Goal: Task Accomplishment & Management: Complete application form

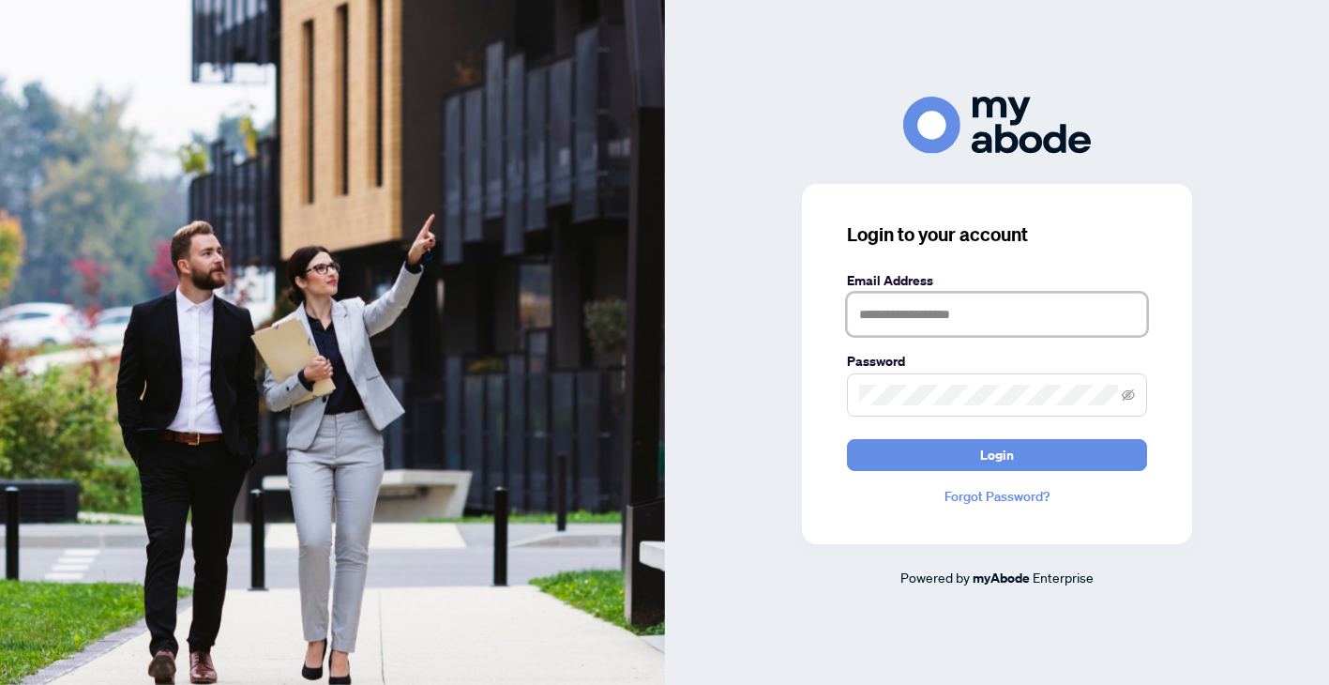
click at [927, 314] on input "text" at bounding box center [997, 314] width 300 height 43
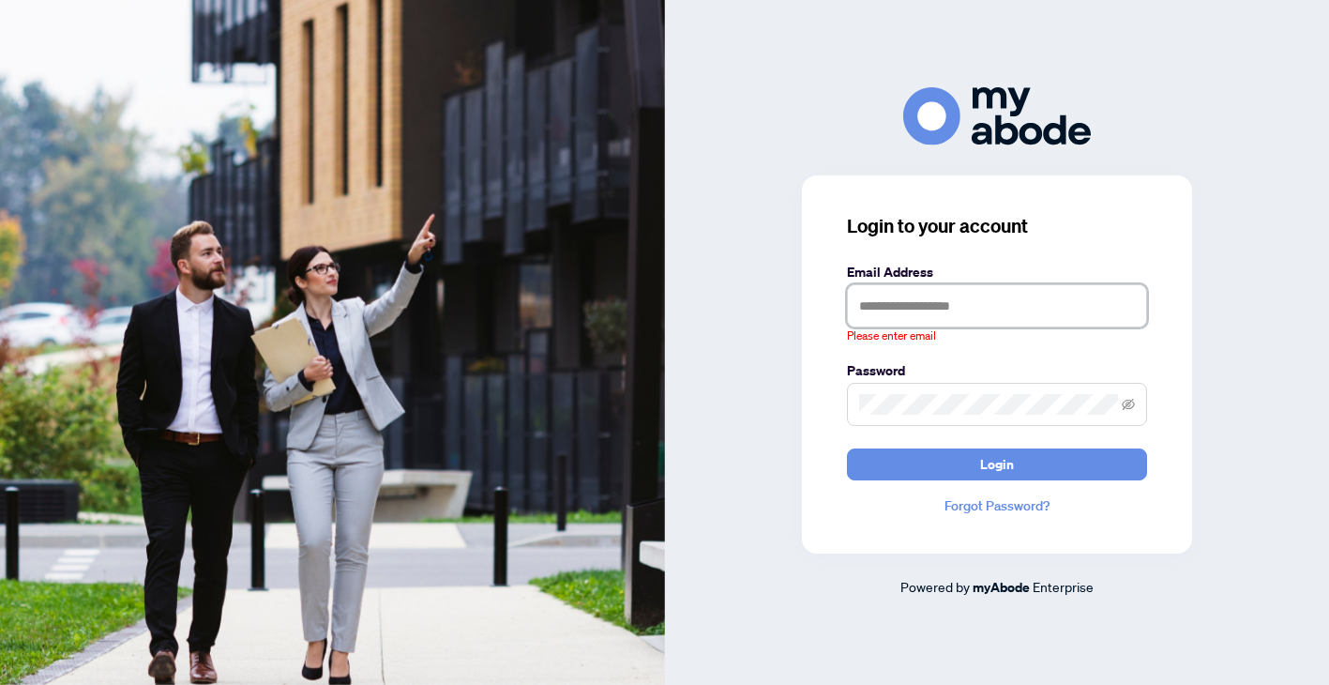
type input "**********"
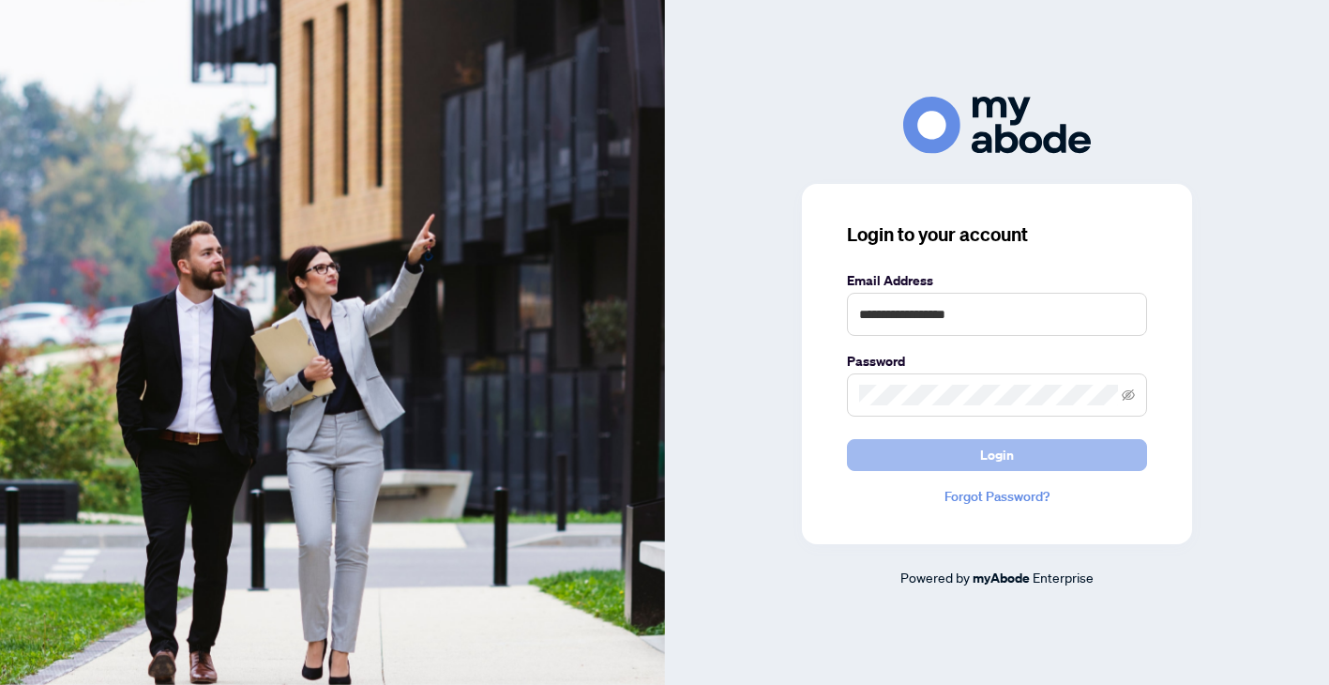
click at [1013, 458] on button "Login" at bounding box center [997, 455] width 300 height 32
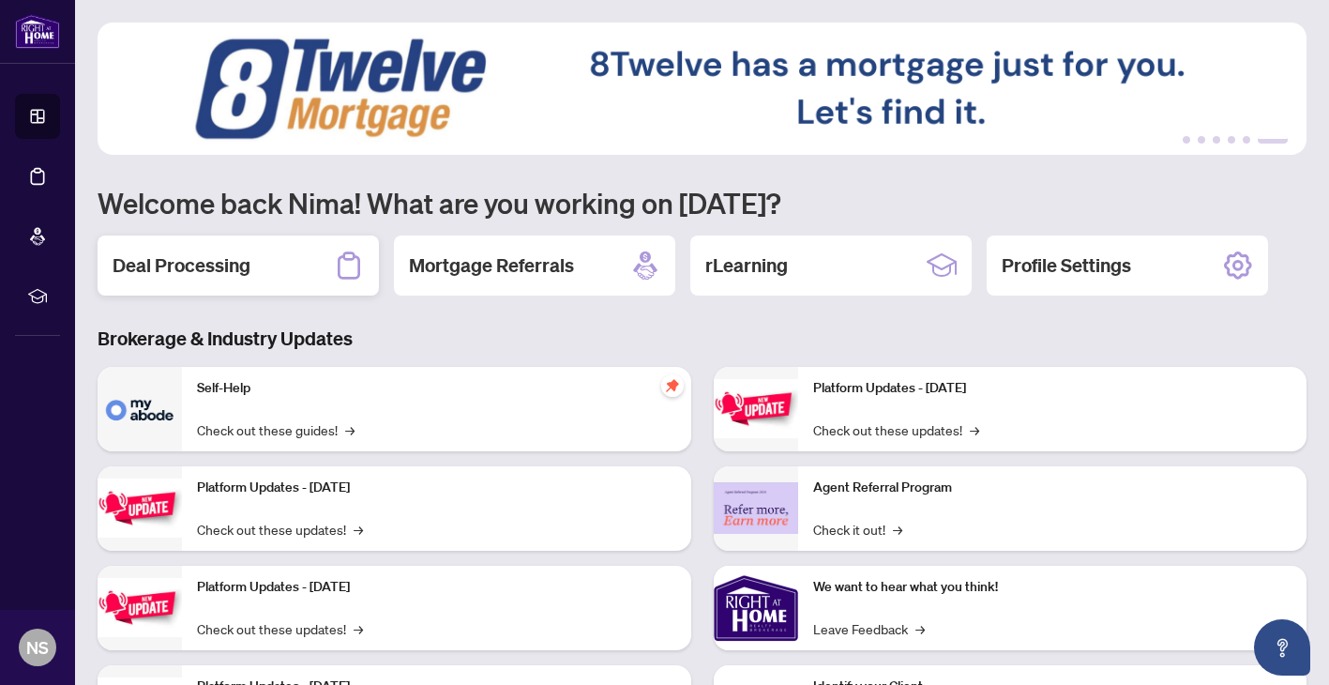
click at [236, 236] on div "Deal Processing" at bounding box center [238, 265] width 281 height 60
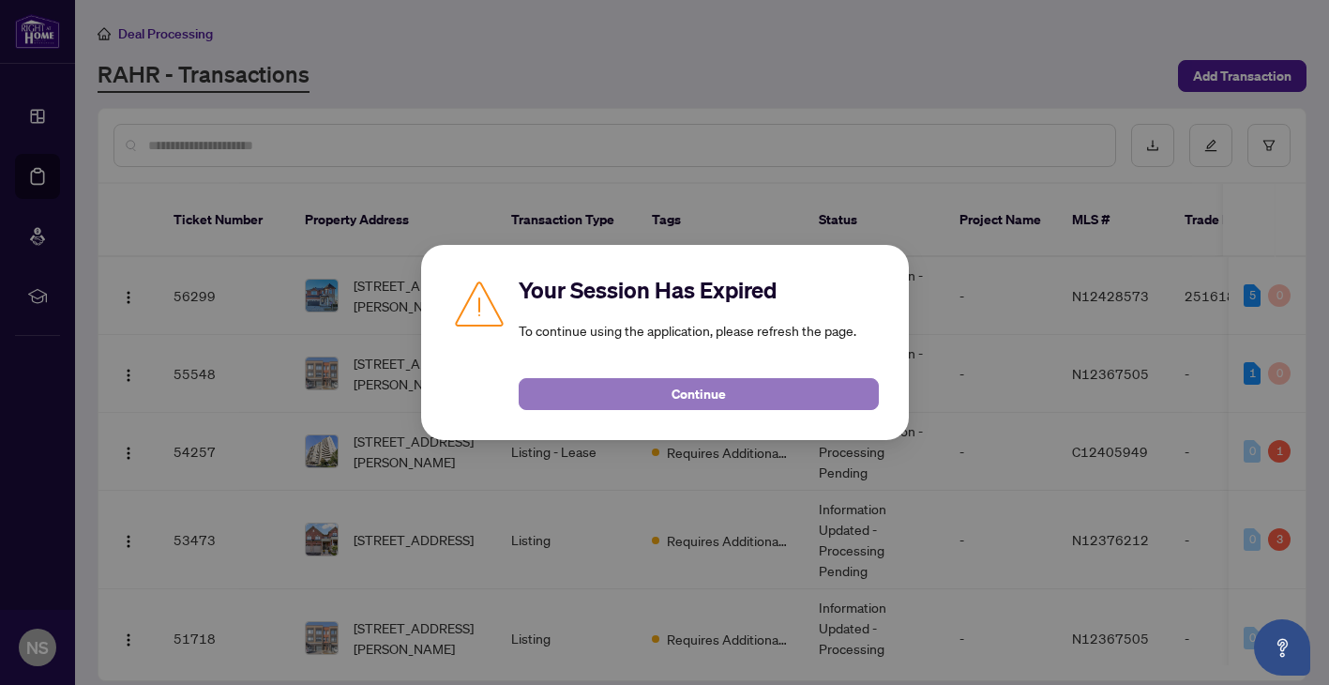
click at [711, 399] on span "Continue" at bounding box center [699, 394] width 54 height 30
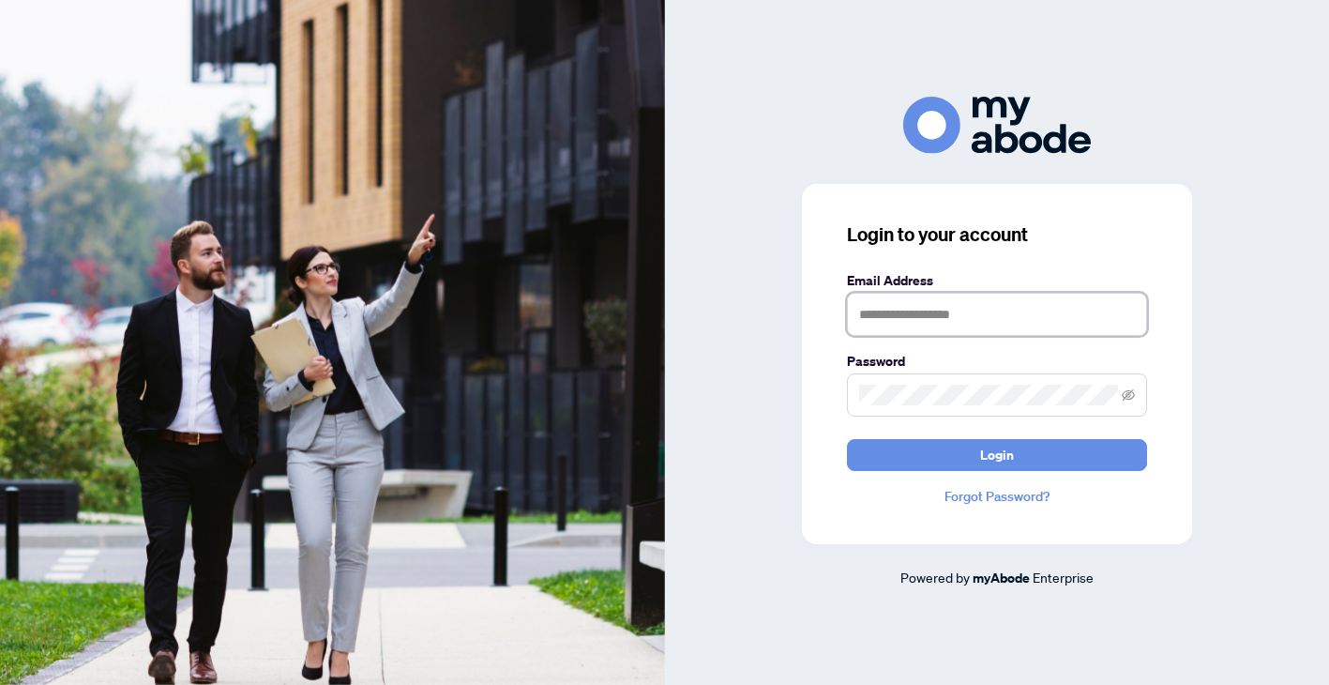
click at [950, 316] on input "text" at bounding box center [997, 314] width 300 height 43
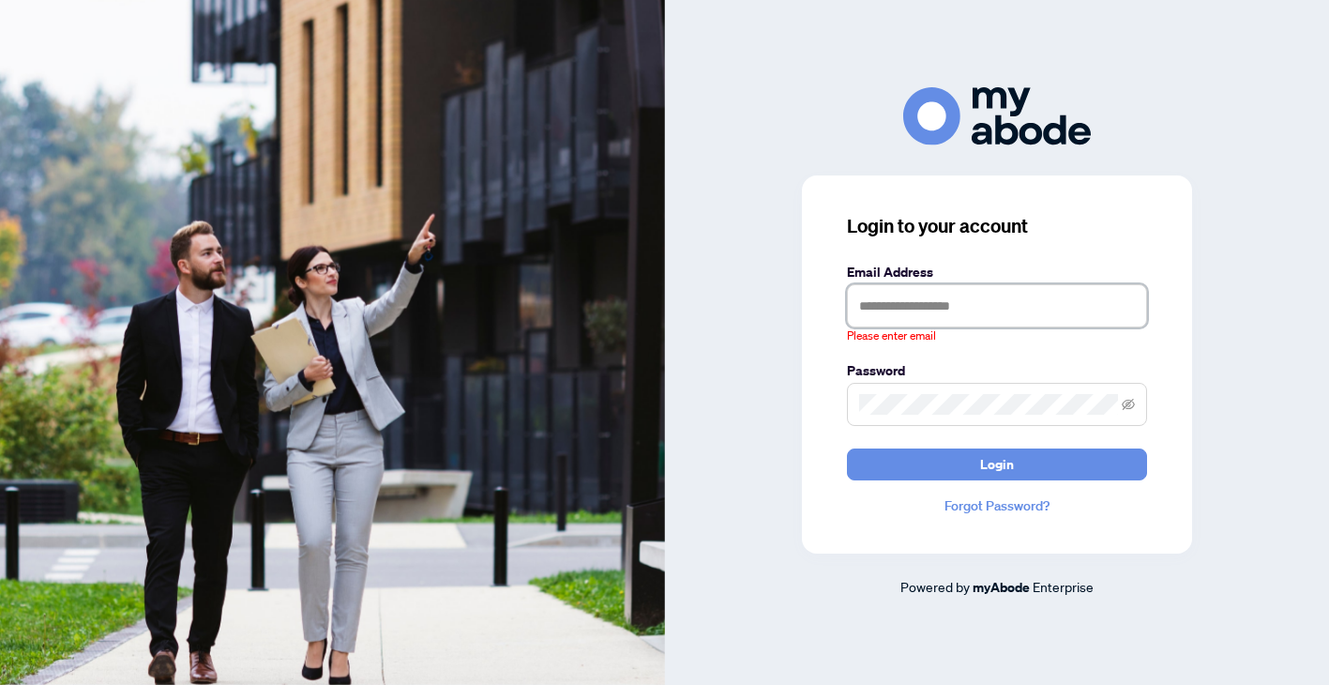
type input "**********"
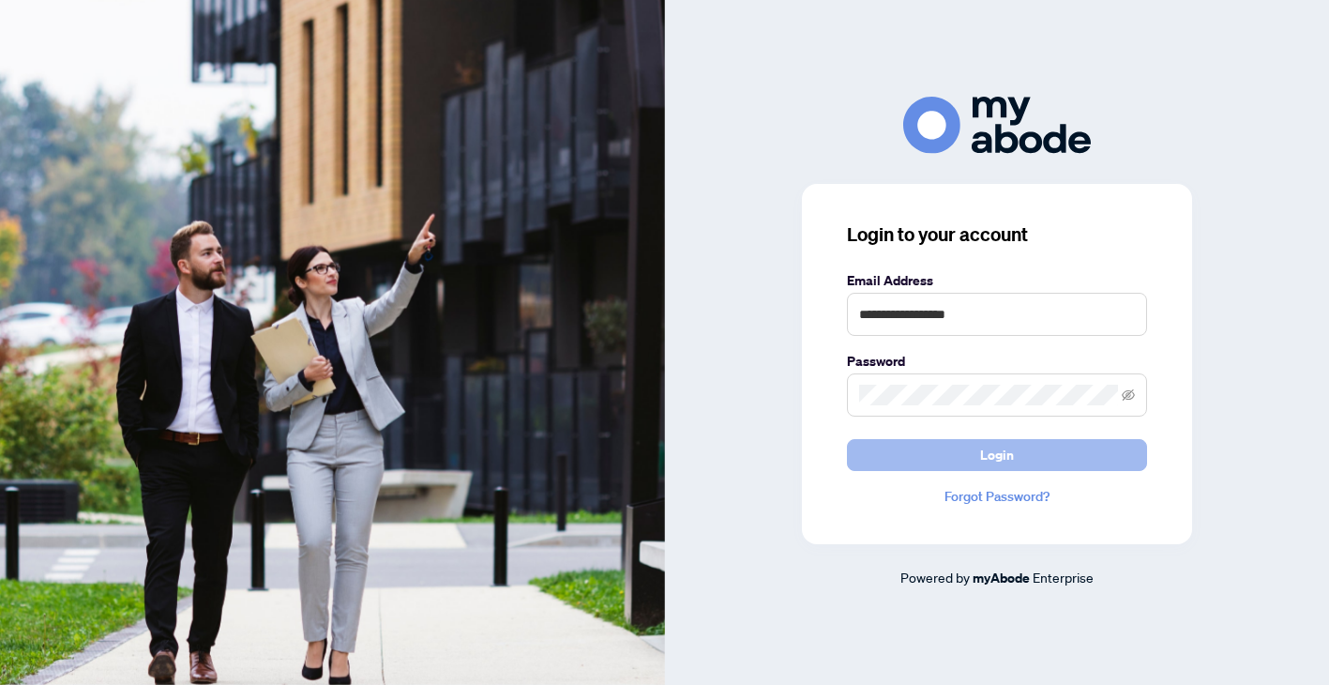
click at [985, 445] on span "Login" at bounding box center [997, 455] width 34 height 30
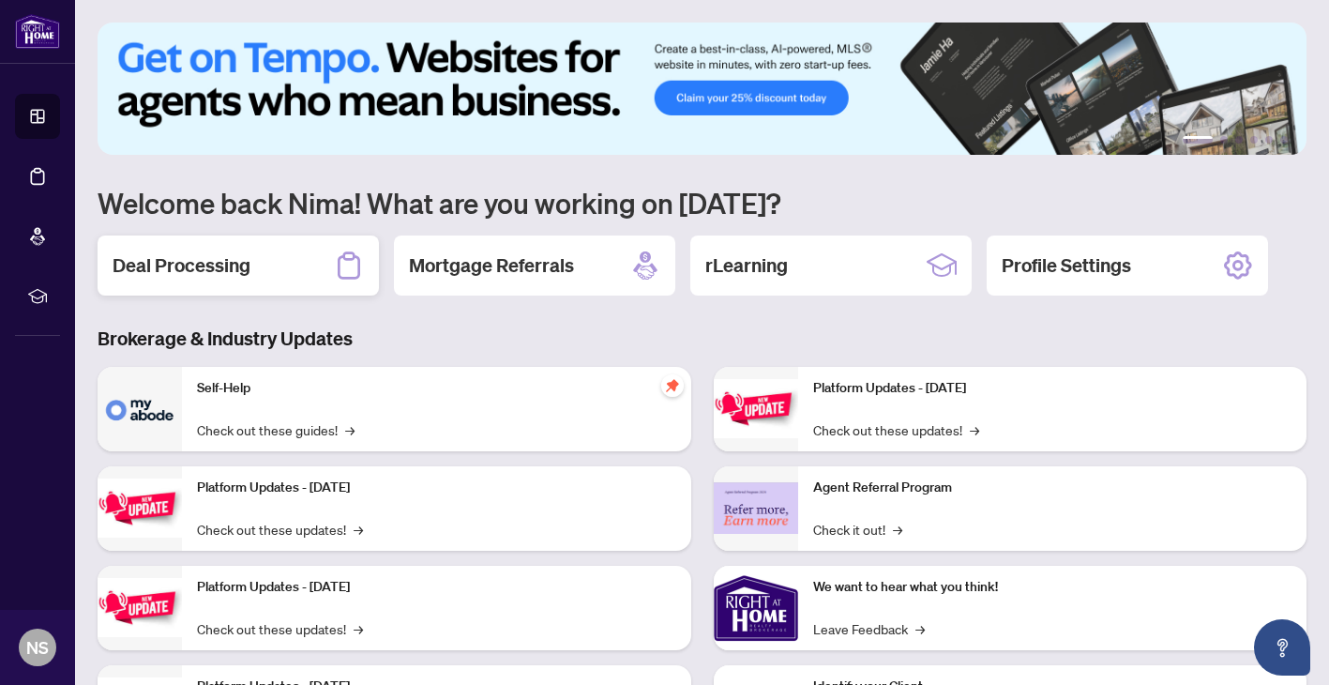
click at [265, 280] on div "Deal Processing" at bounding box center [238, 265] width 281 height 60
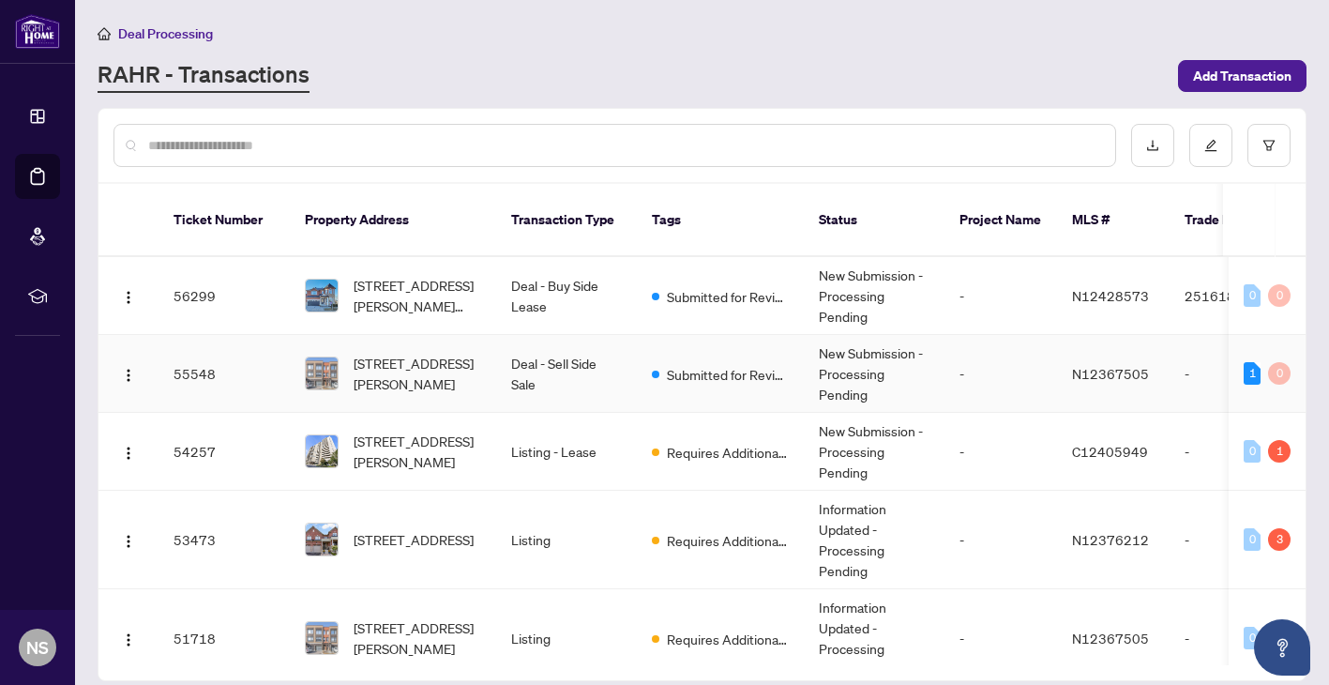
click at [258, 338] on td "55548" at bounding box center [224, 374] width 131 height 78
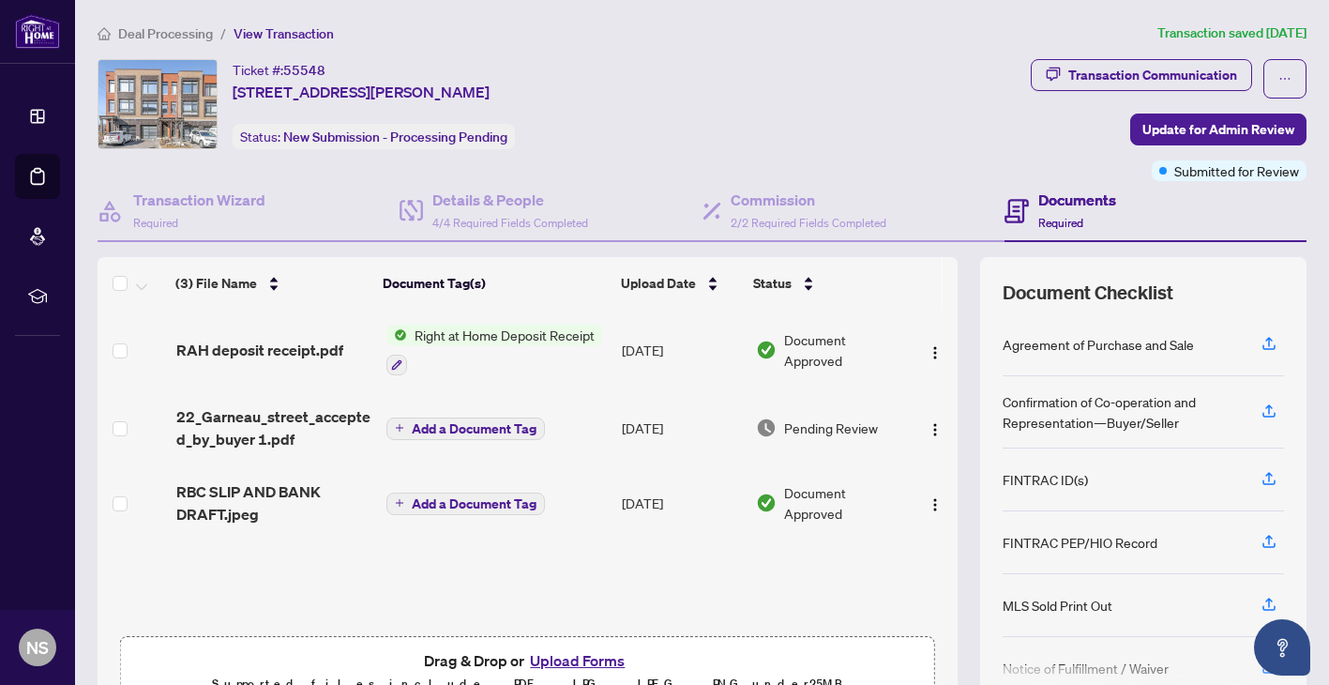
scroll to position [99, 0]
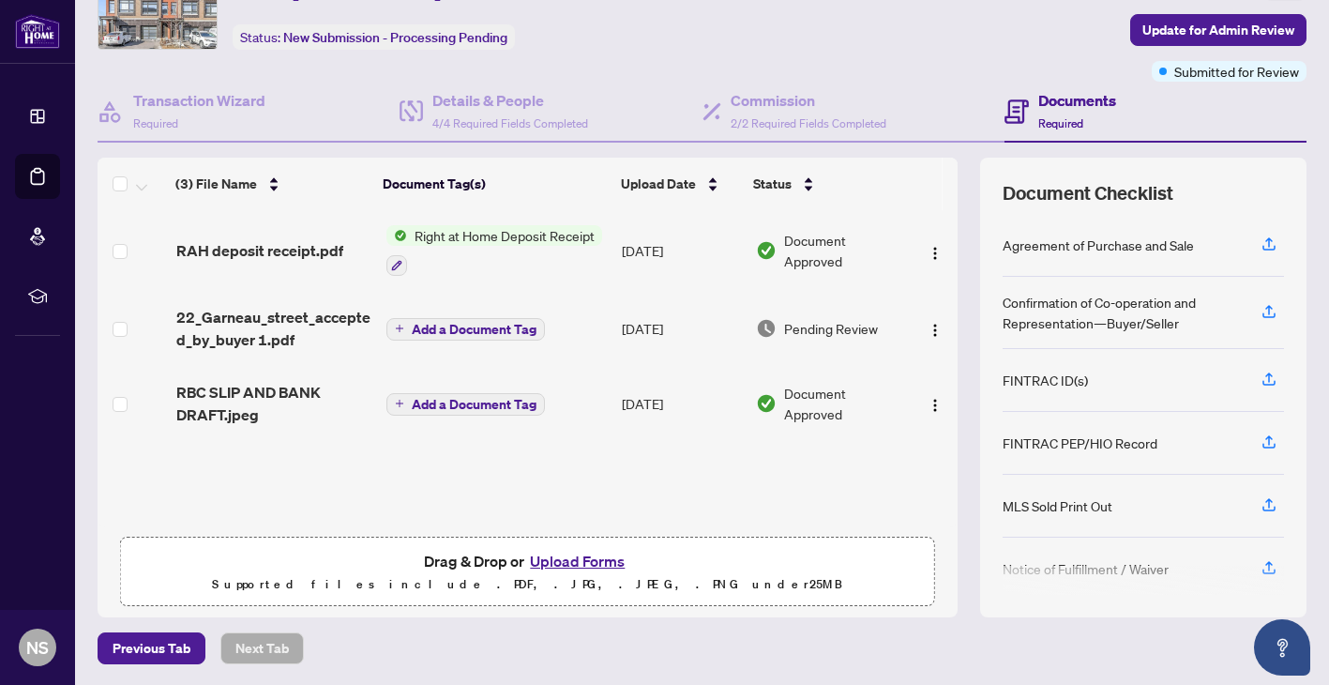
click at [561, 561] on button "Upload Forms" at bounding box center [577, 561] width 106 height 24
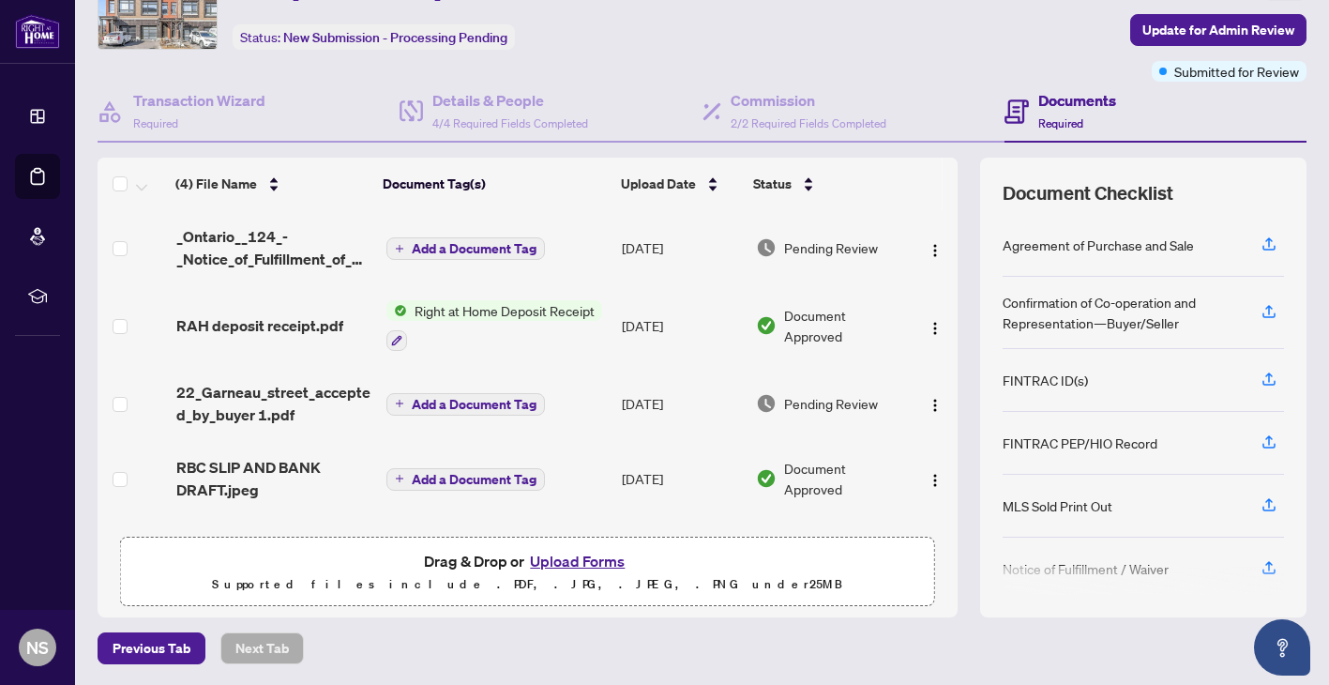
click at [555, 557] on button "Upload Forms" at bounding box center [577, 561] width 106 height 24
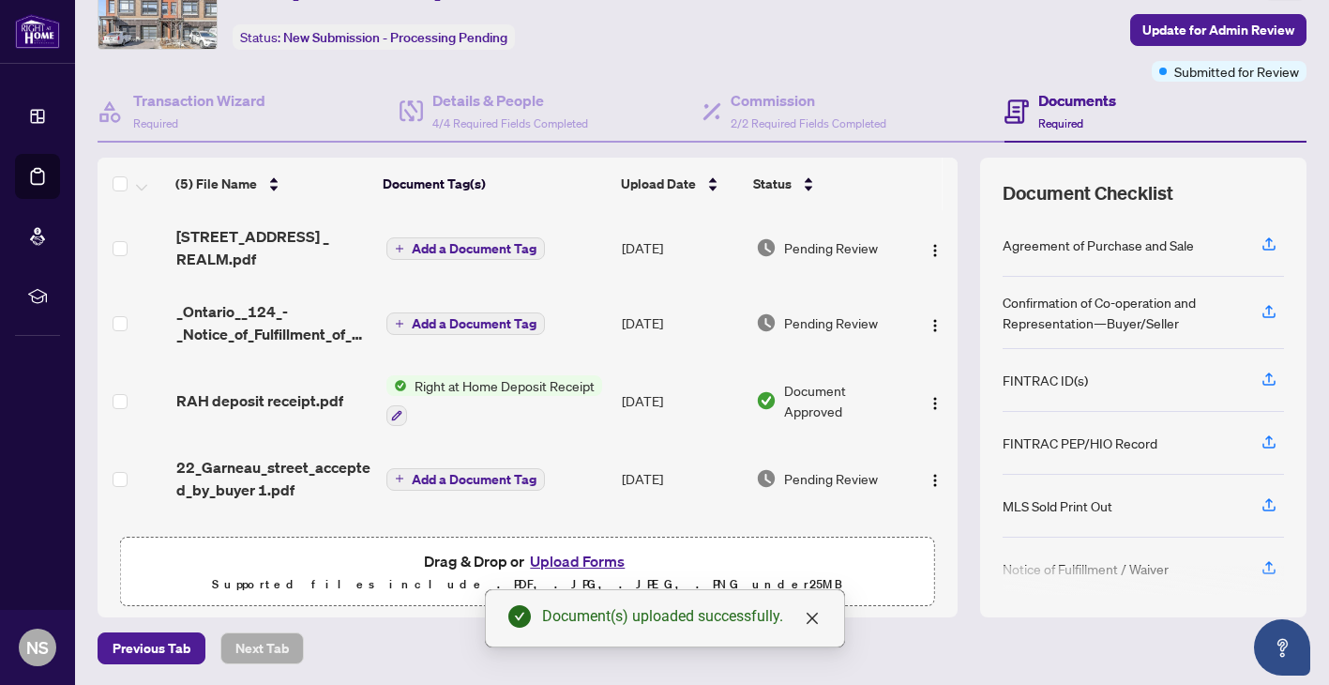
scroll to position [0, 0]
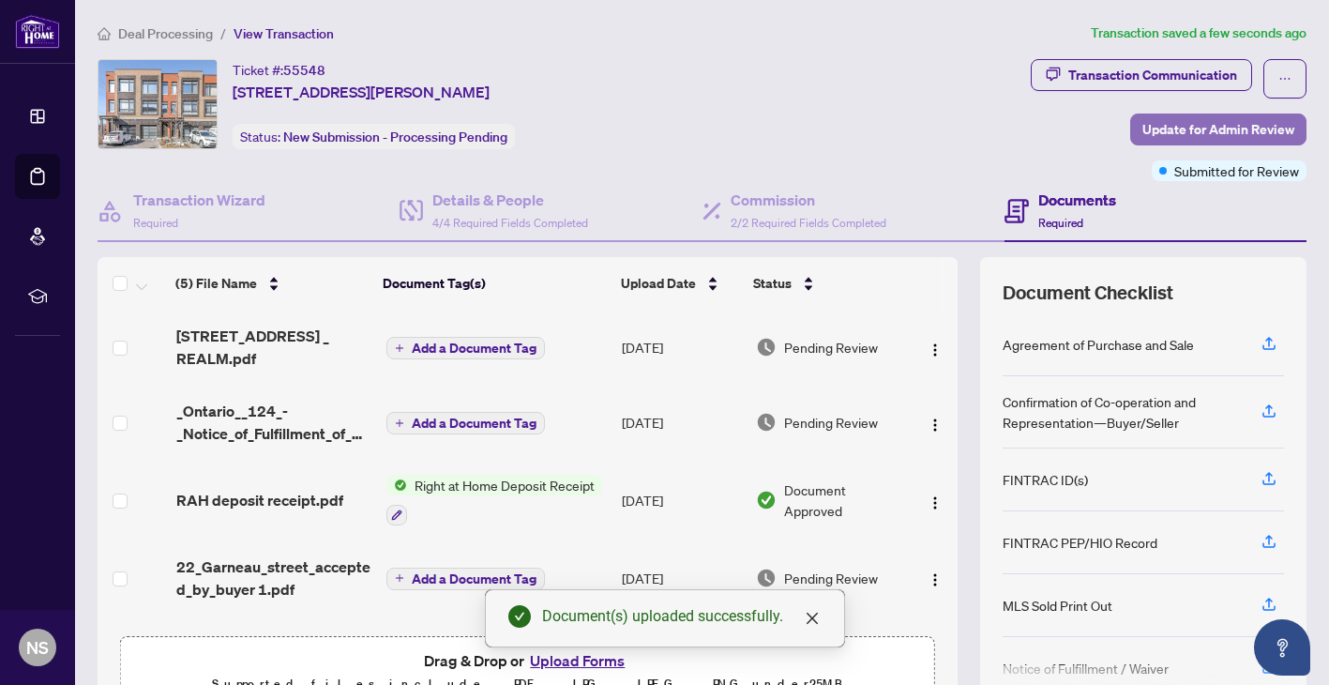
click at [1188, 134] on span "Update for Admin Review" at bounding box center [1218, 129] width 152 height 30
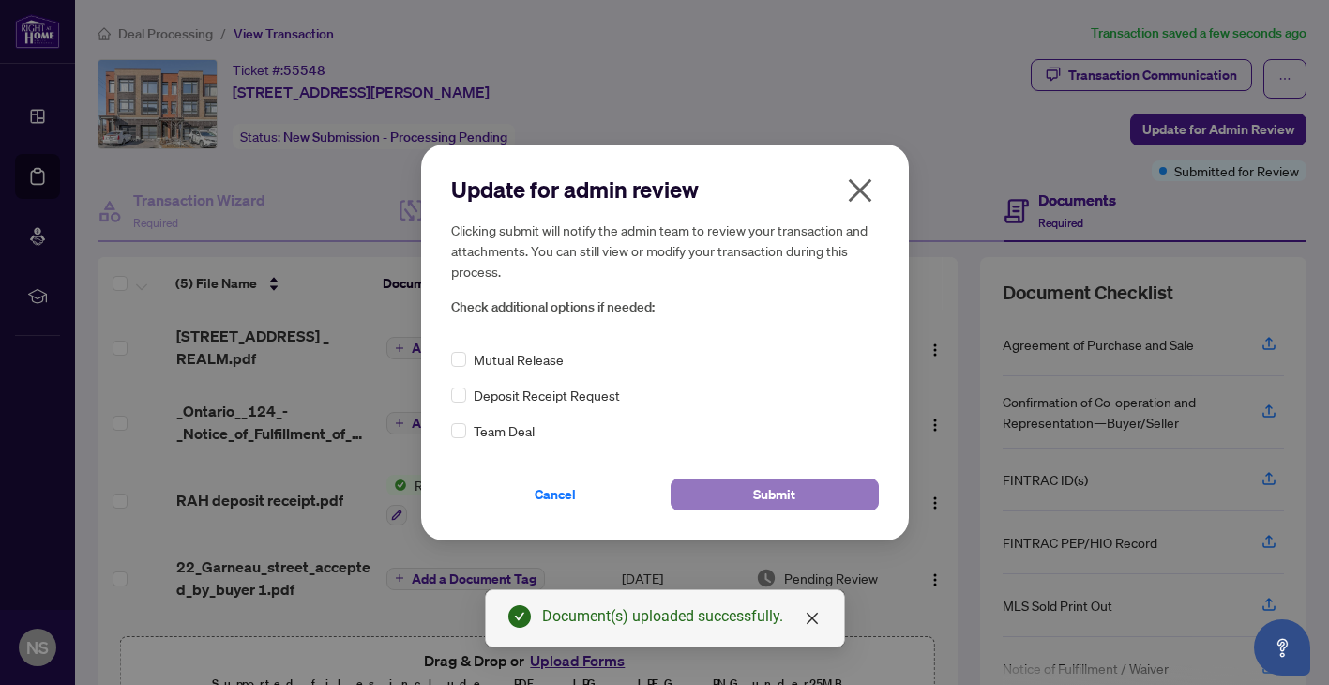
click at [701, 505] on button "Submit" at bounding box center [775, 494] width 208 height 32
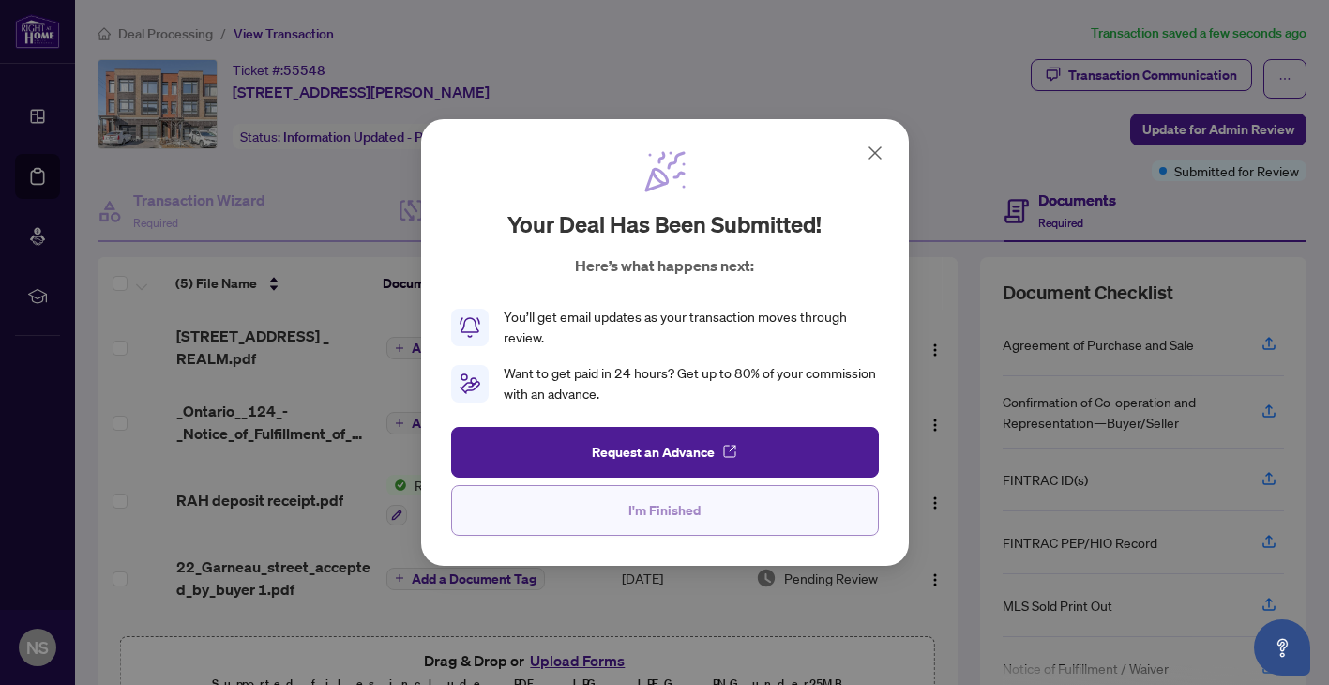
click at [621, 510] on button "I'm Finished" at bounding box center [665, 510] width 428 height 51
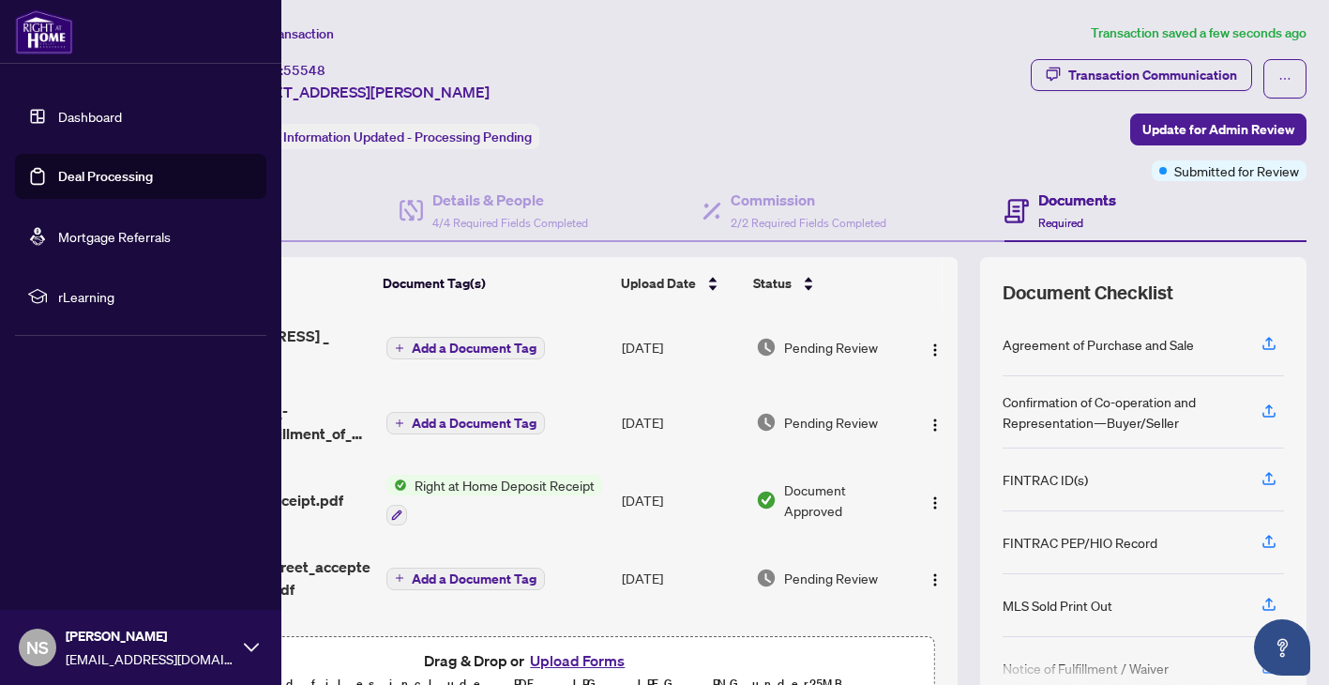
click at [47, 92] on li "Dashboard Deal Processing Mortgage Referrals rLearning" at bounding box center [140, 206] width 251 height 255
click at [58, 125] on link "Dashboard" at bounding box center [90, 116] width 64 height 17
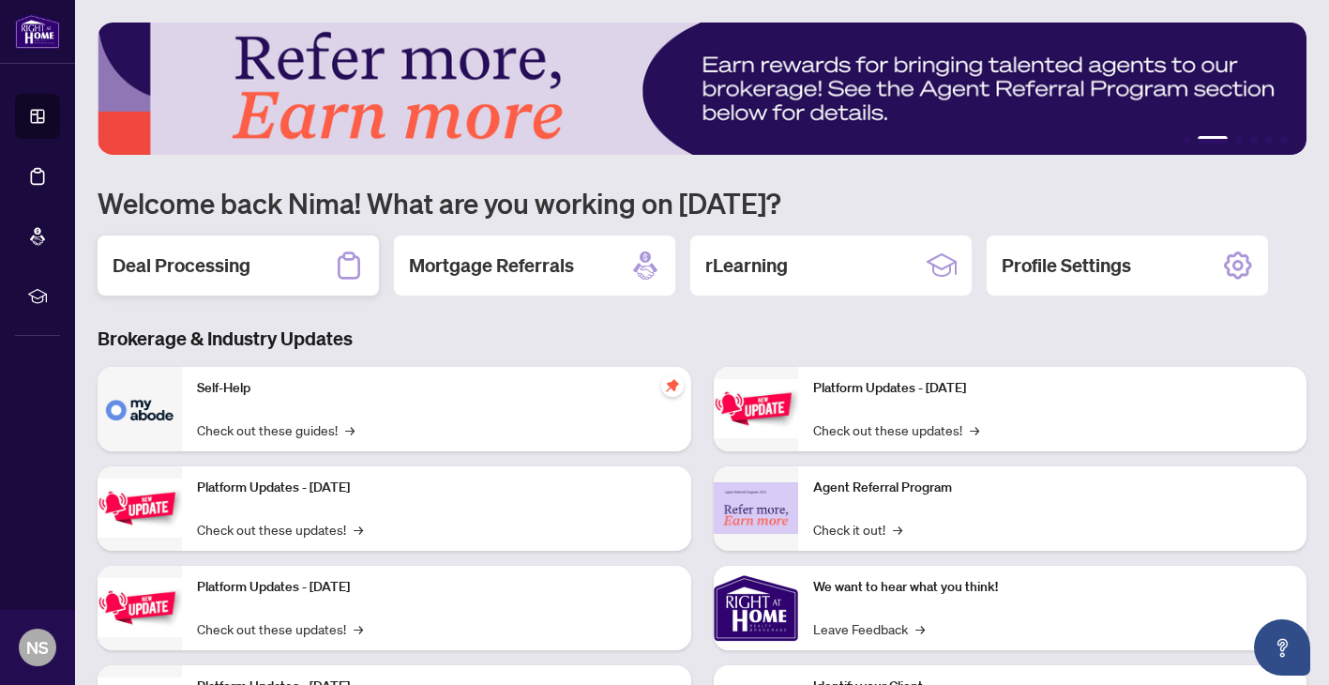
click at [143, 249] on div "Deal Processing" at bounding box center [238, 265] width 281 height 60
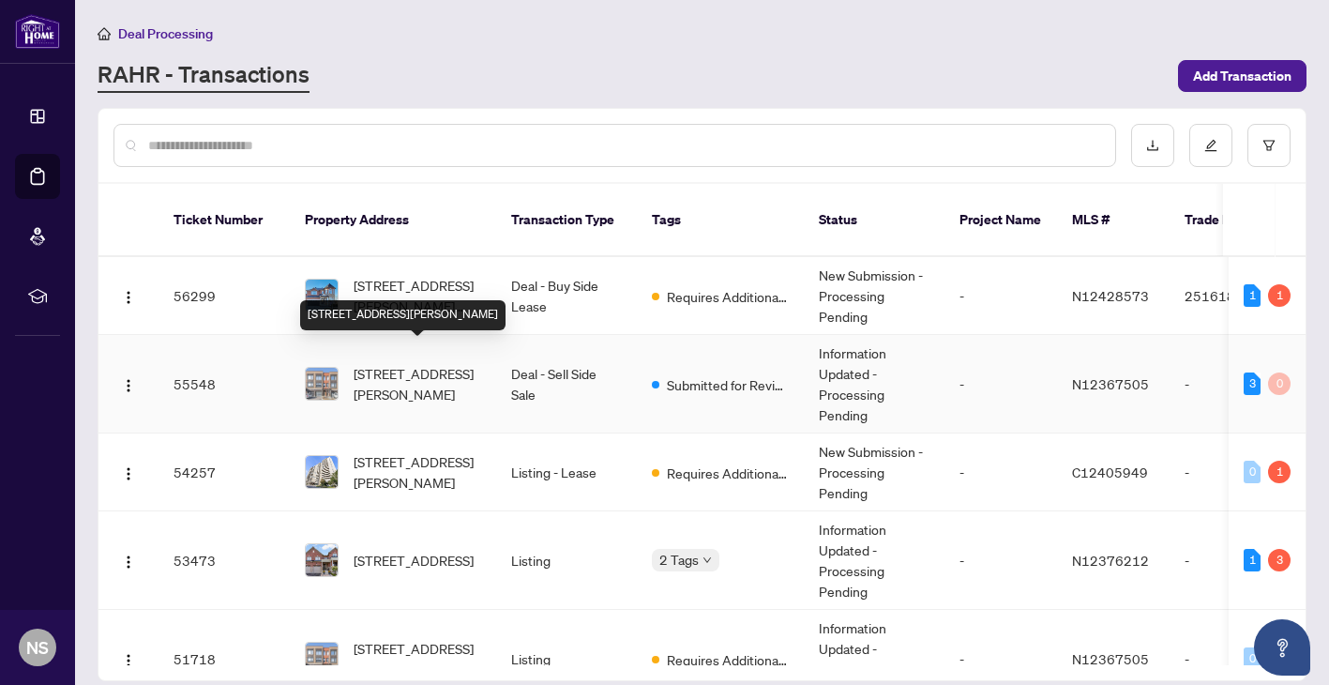
click at [446, 300] on div "[STREET_ADDRESS][PERSON_NAME]" at bounding box center [402, 315] width 205 height 30
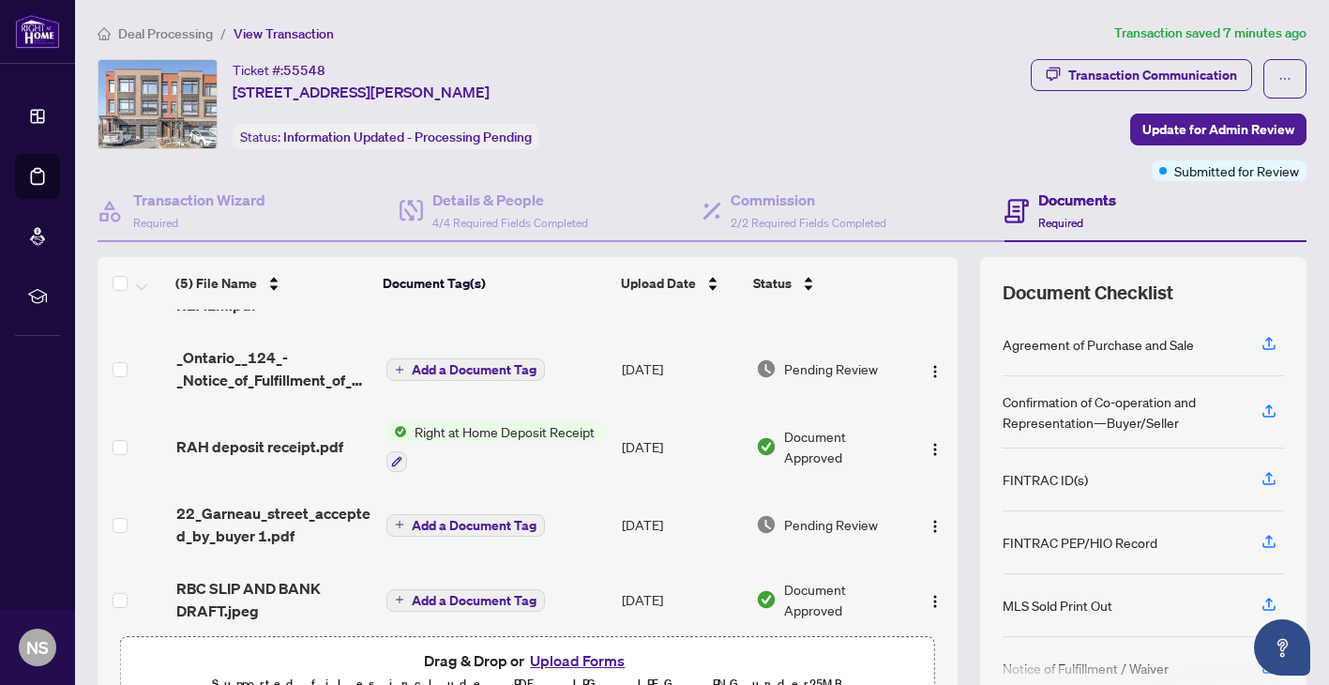
scroll to position [99, 0]
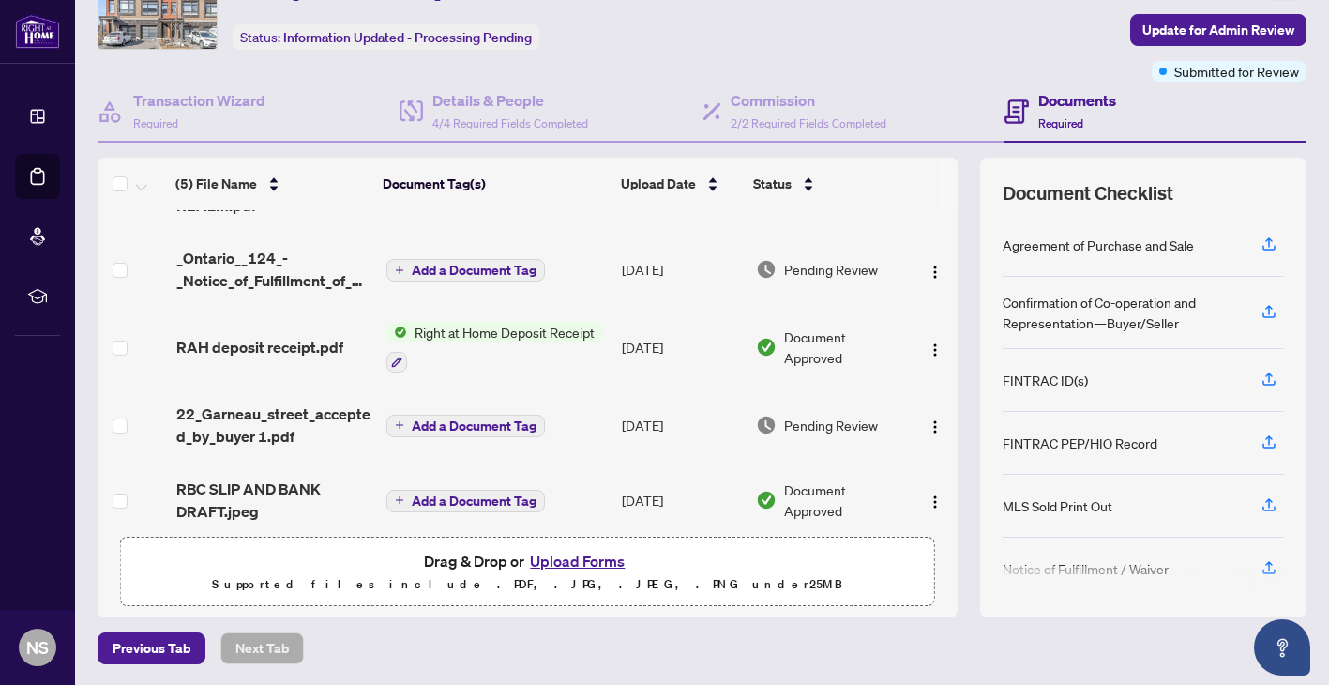
click at [577, 558] on button "Upload Forms" at bounding box center [577, 561] width 106 height 24
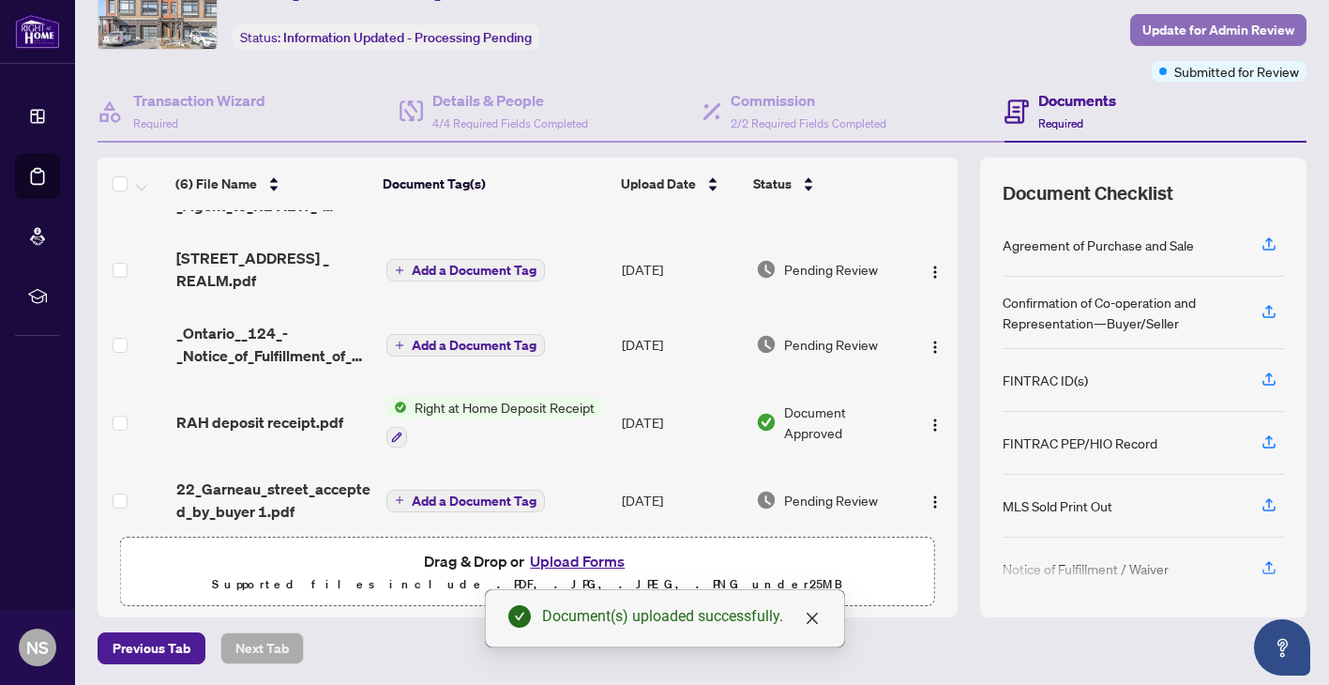
click at [1151, 32] on span "Update for Admin Review" at bounding box center [1218, 30] width 152 height 30
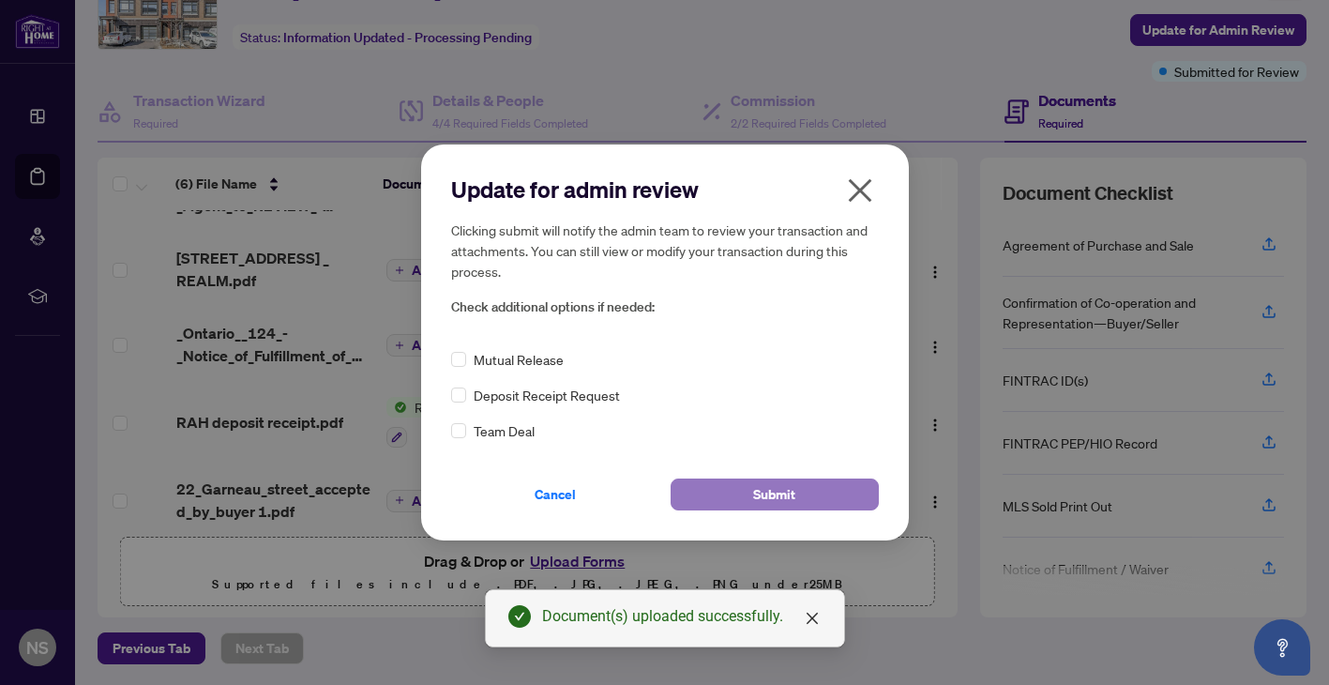
click at [798, 492] on button "Submit" at bounding box center [775, 494] width 208 height 32
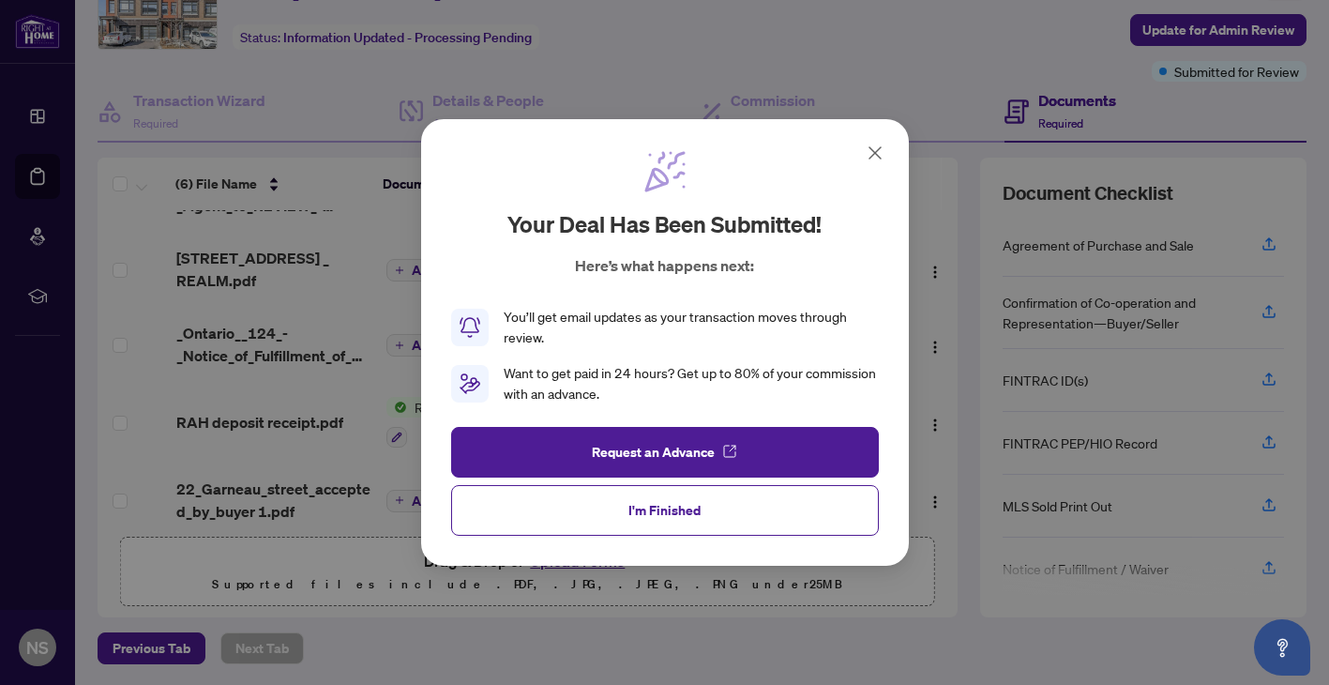
click at [876, 162] on icon at bounding box center [875, 153] width 23 height 23
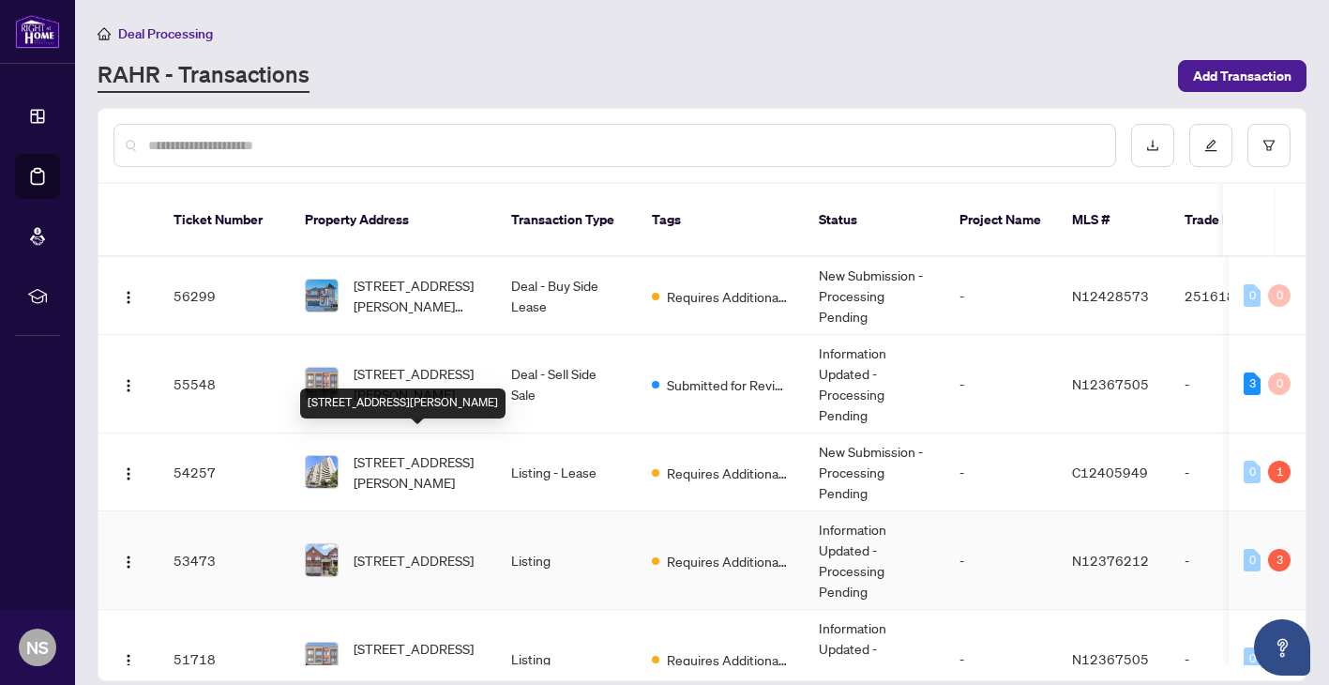
click at [418, 550] on span "310 Silk Twist Dr, East Gwillimbury, Ontario L9N 0V4, Canada" at bounding box center [414, 560] width 120 height 21
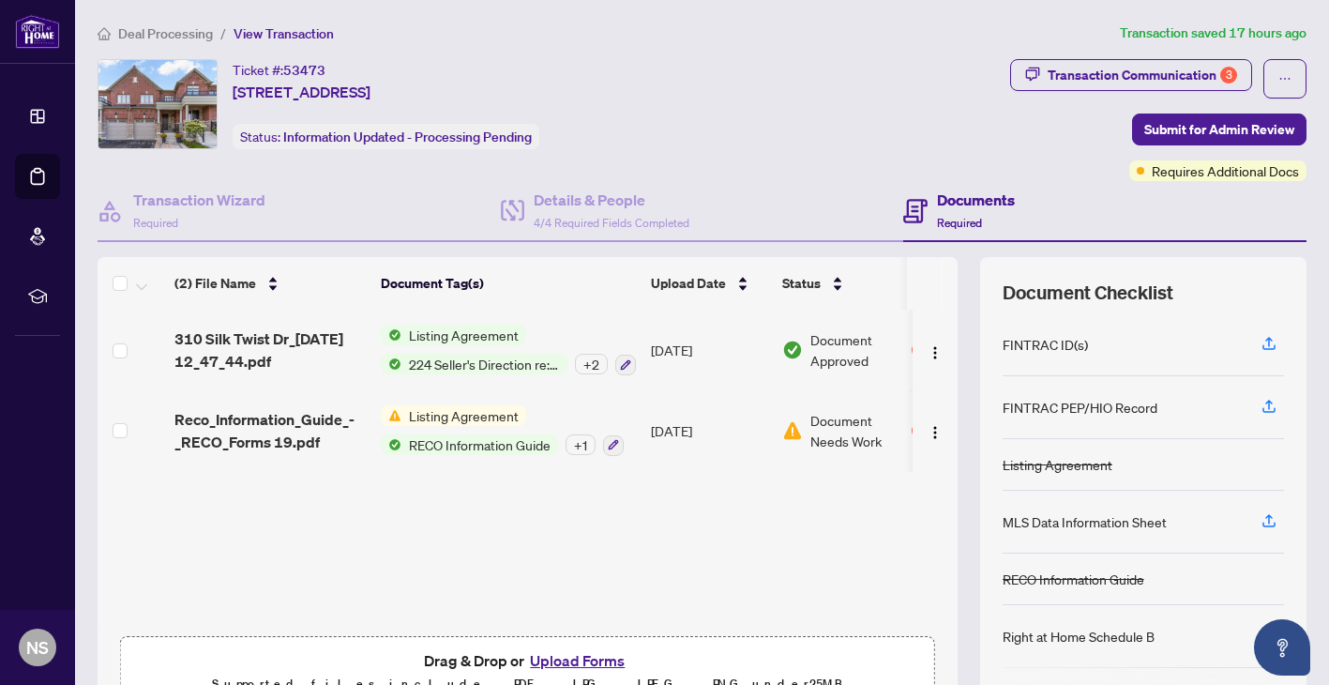
scroll to position [99, 0]
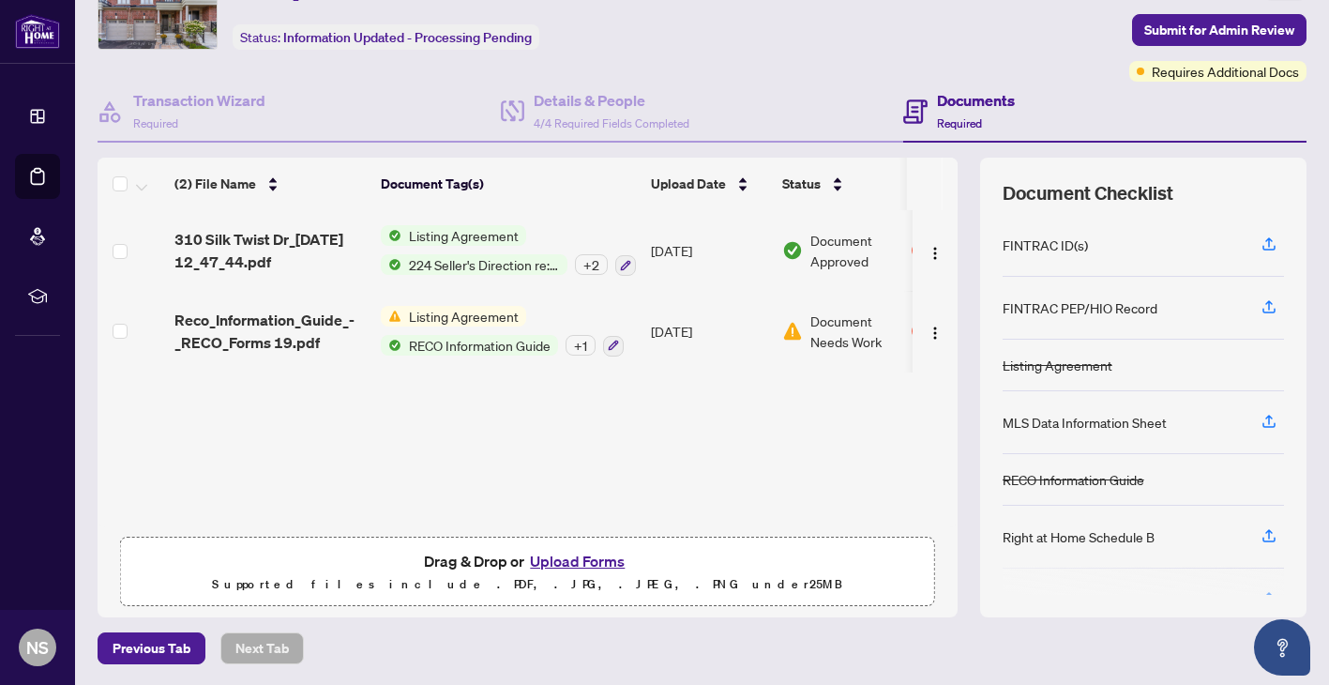
click at [587, 556] on button "Upload Forms" at bounding box center [577, 561] width 106 height 24
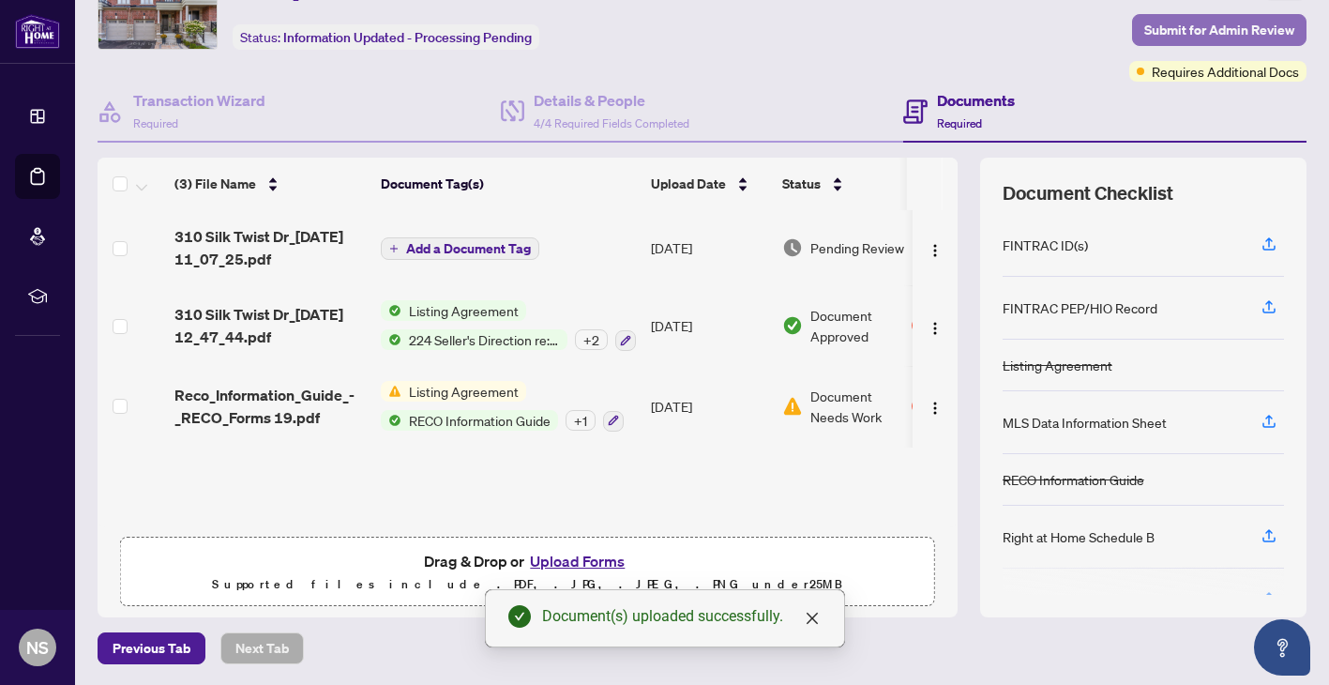
click at [1194, 30] on span "Submit for Admin Review" at bounding box center [1219, 30] width 150 height 30
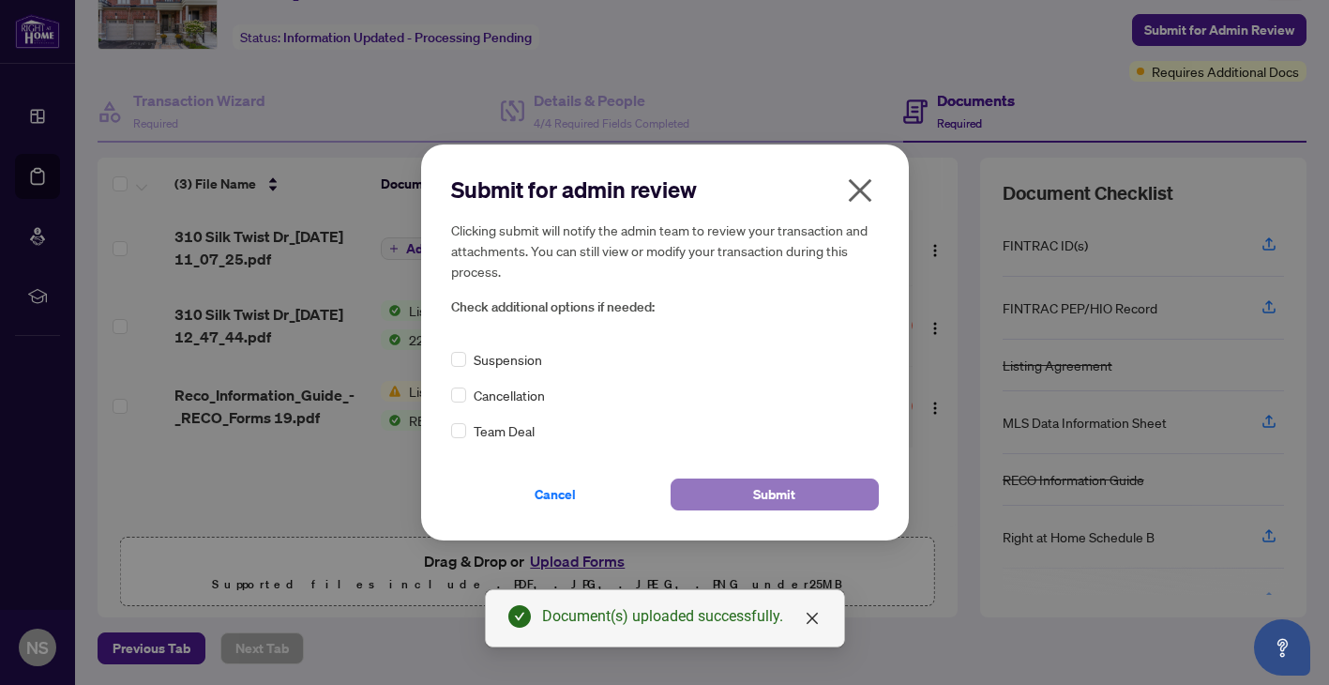
click at [686, 495] on button "Submit" at bounding box center [775, 494] width 208 height 32
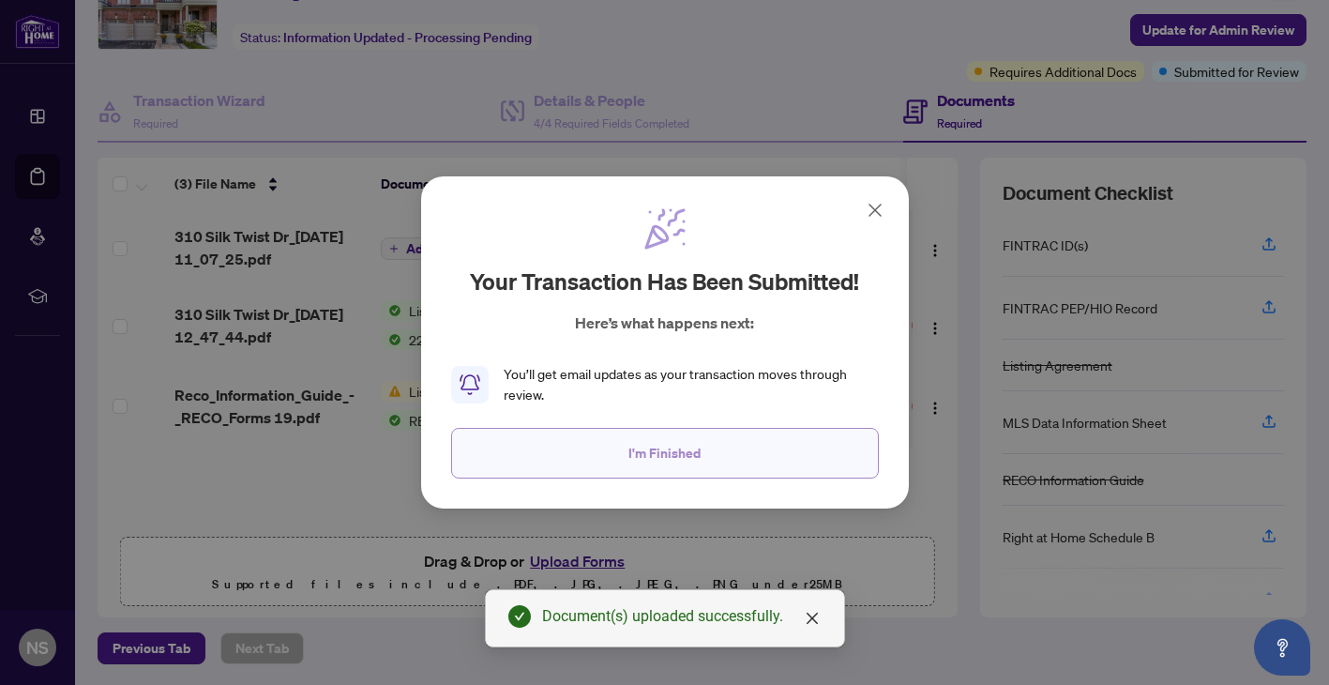
click at [743, 444] on button "I'm Finished" at bounding box center [665, 453] width 428 height 51
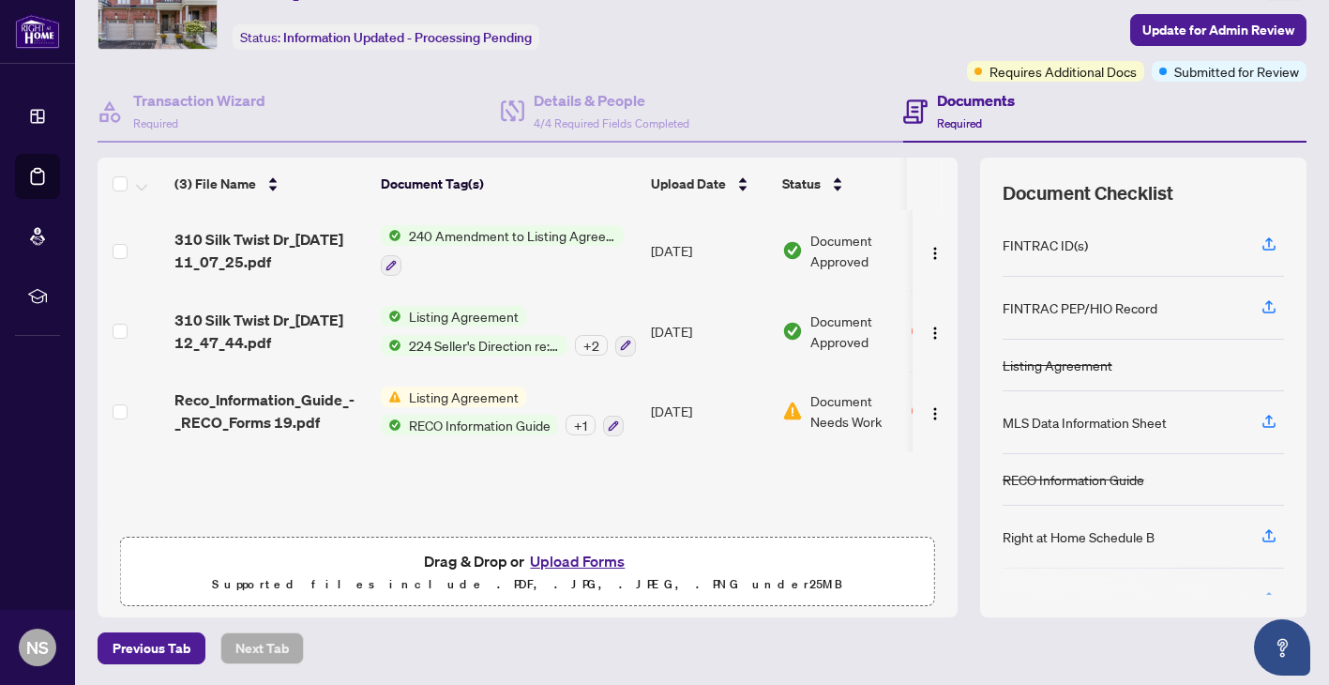
click at [597, 554] on button "Upload Forms" at bounding box center [577, 561] width 106 height 24
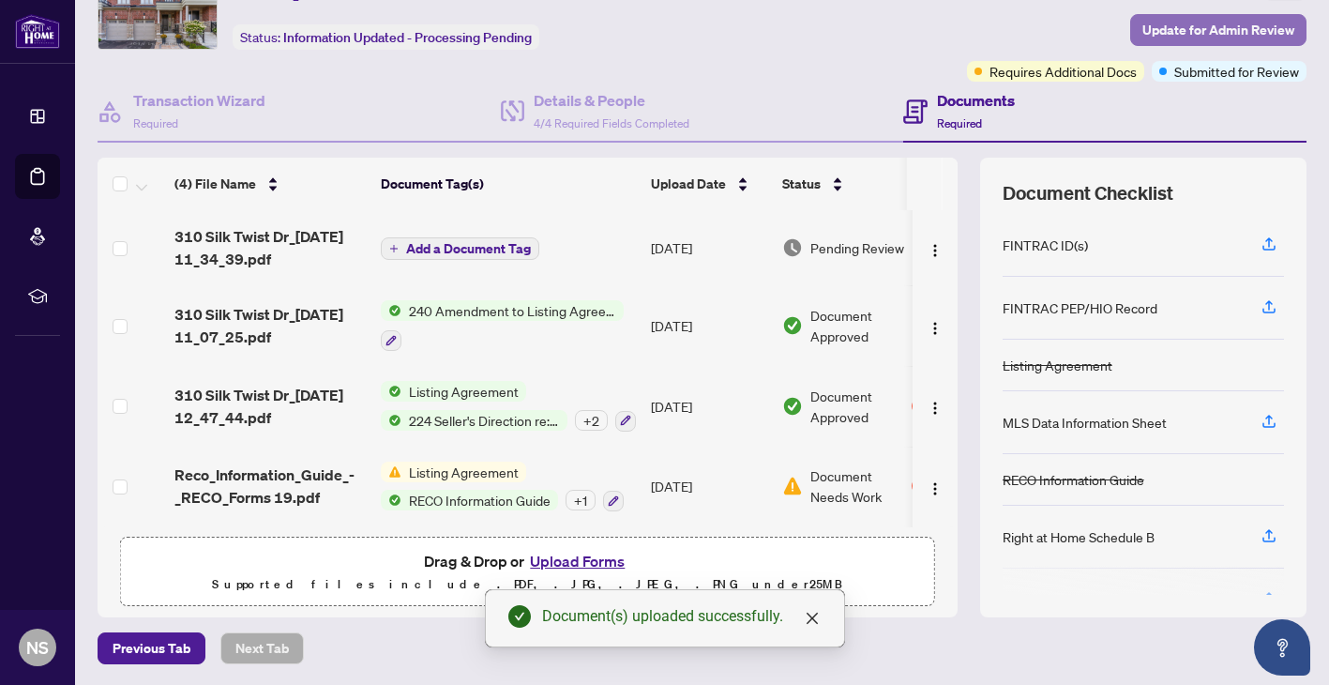
click at [1196, 33] on span "Update for Admin Review" at bounding box center [1218, 30] width 152 height 30
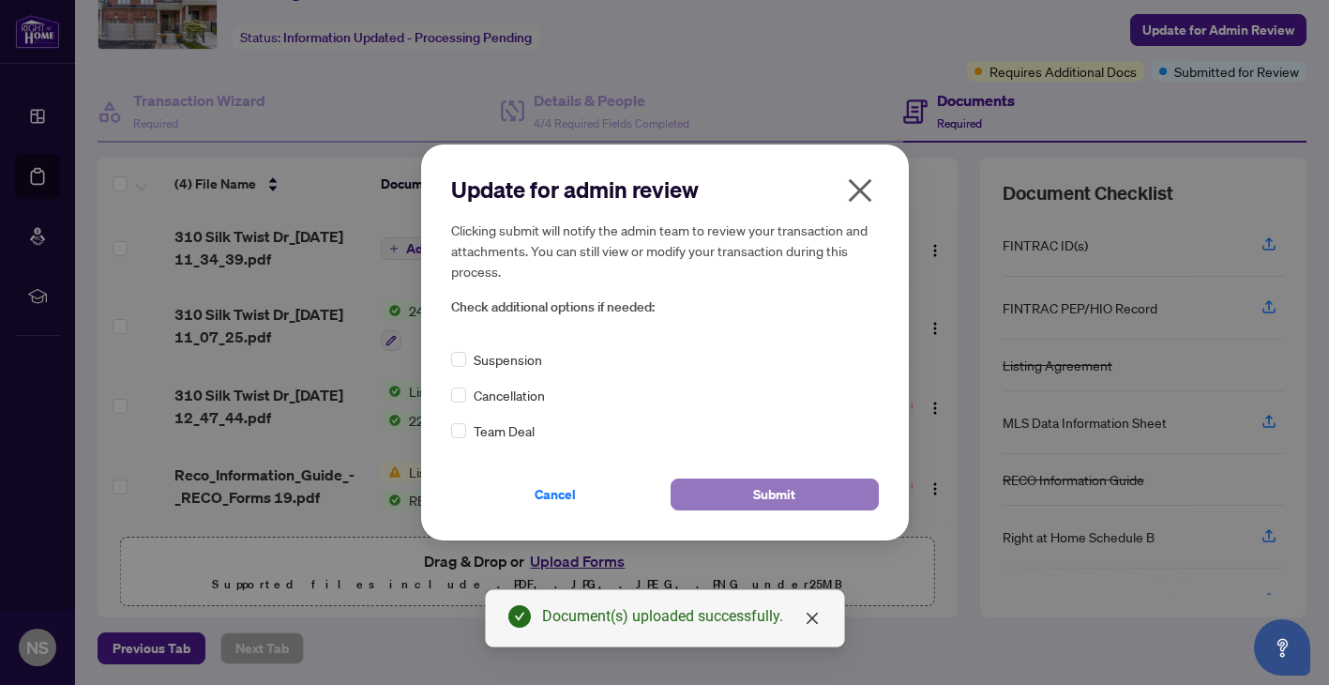
click at [757, 502] on span "Submit" at bounding box center [774, 494] width 42 height 30
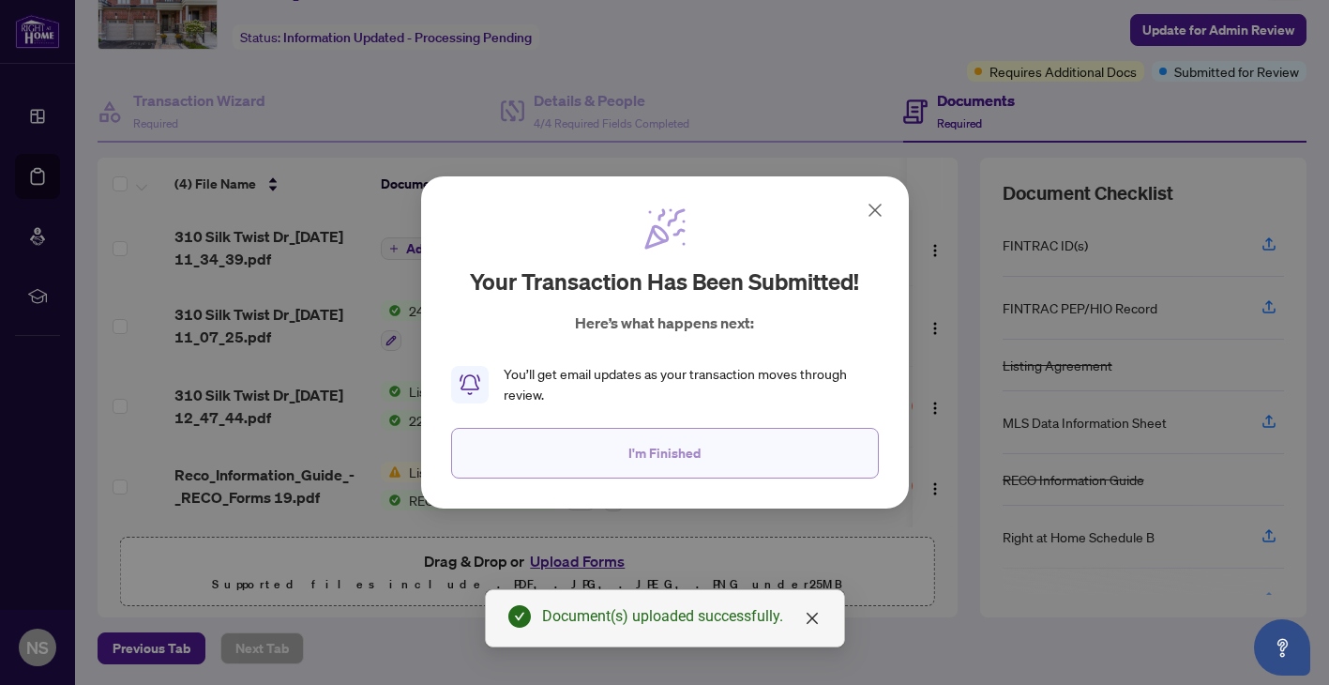
click at [722, 463] on button "I'm Finished" at bounding box center [665, 453] width 428 height 51
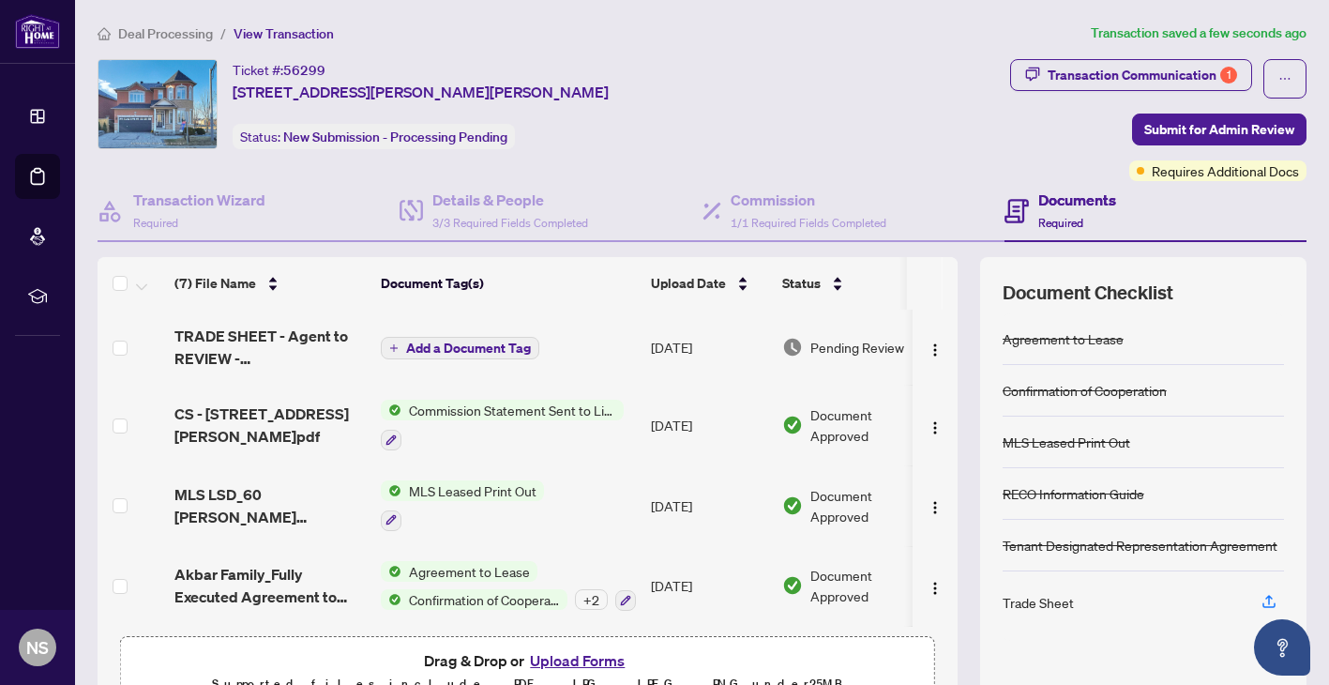
click at [585, 363] on td "Add a Document Tag" at bounding box center [508, 347] width 270 height 75
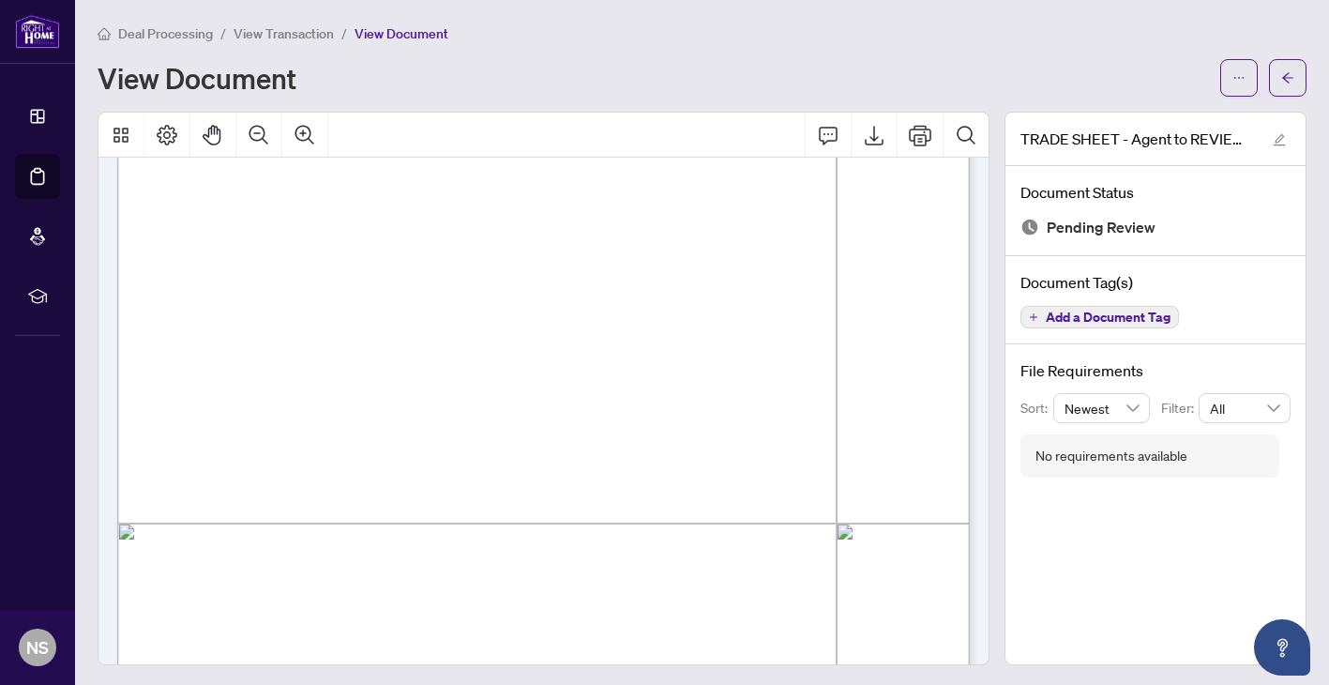
scroll to position [485, 0]
click at [1233, 83] on icon "ellipsis" at bounding box center [1239, 77] width 13 height 13
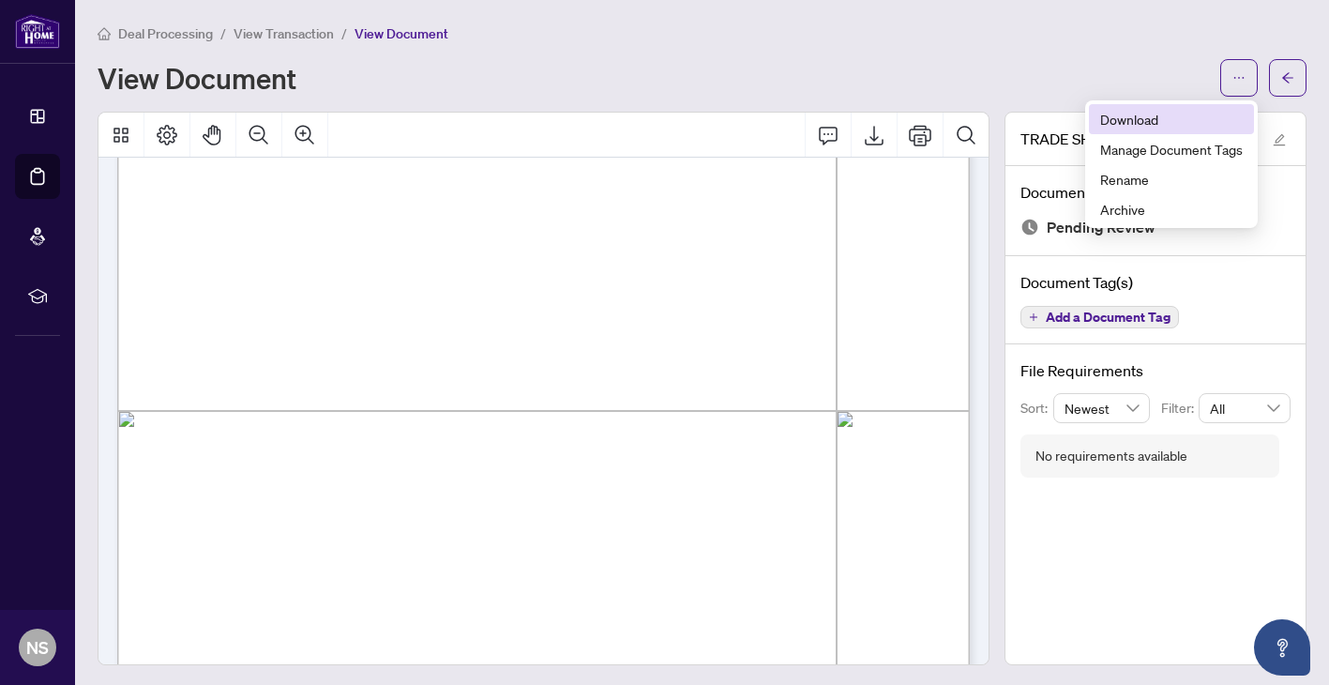
click at [1180, 123] on span "Download" at bounding box center [1171, 119] width 143 height 21
click at [775, 6] on main "Deal Processing / View Transaction / View Document View Document TRADE SHEET - …" at bounding box center [702, 342] width 1254 height 685
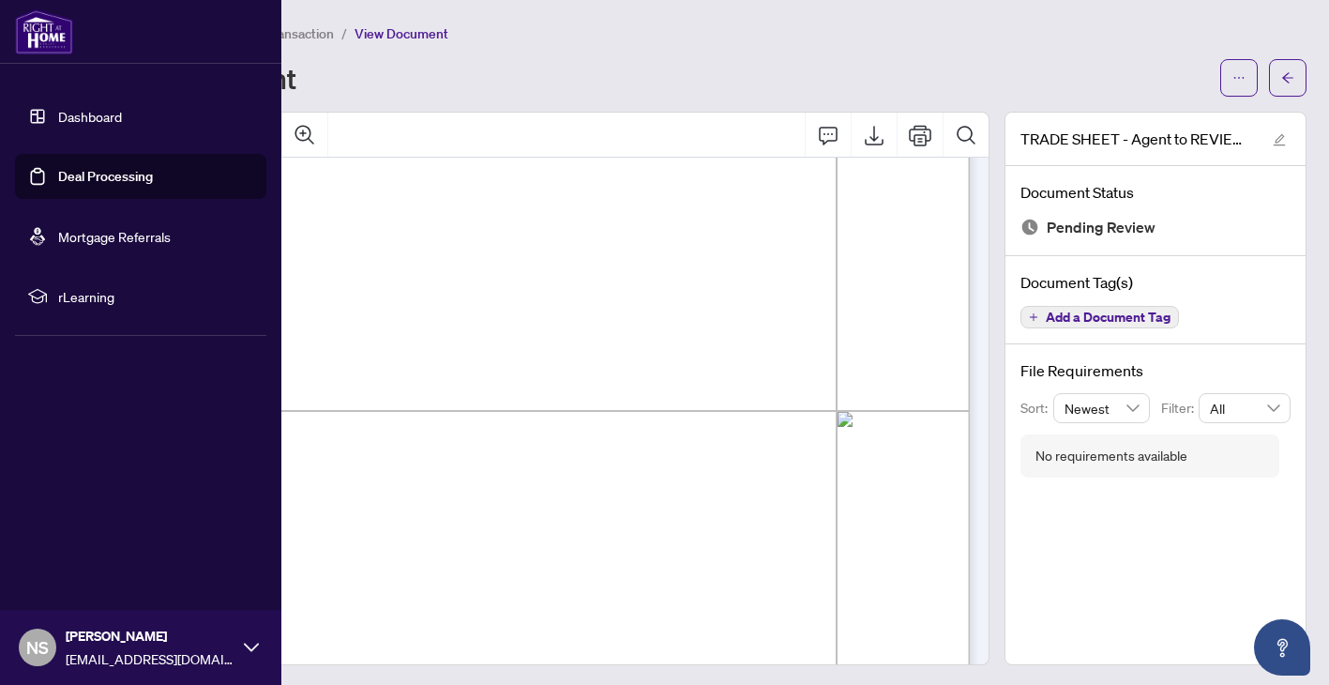
click at [58, 110] on link "Dashboard" at bounding box center [90, 116] width 64 height 17
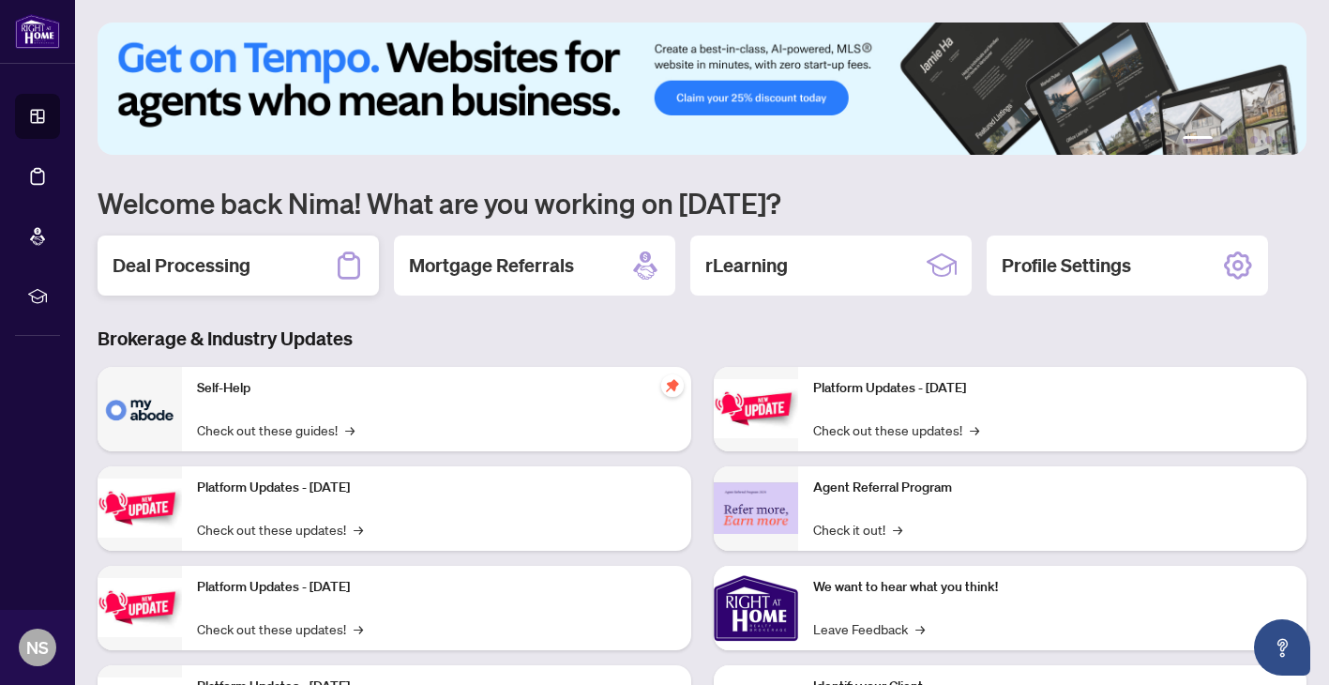
click at [295, 267] on div "Deal Processing" at bounding box center [238, 265] width 281 height 60
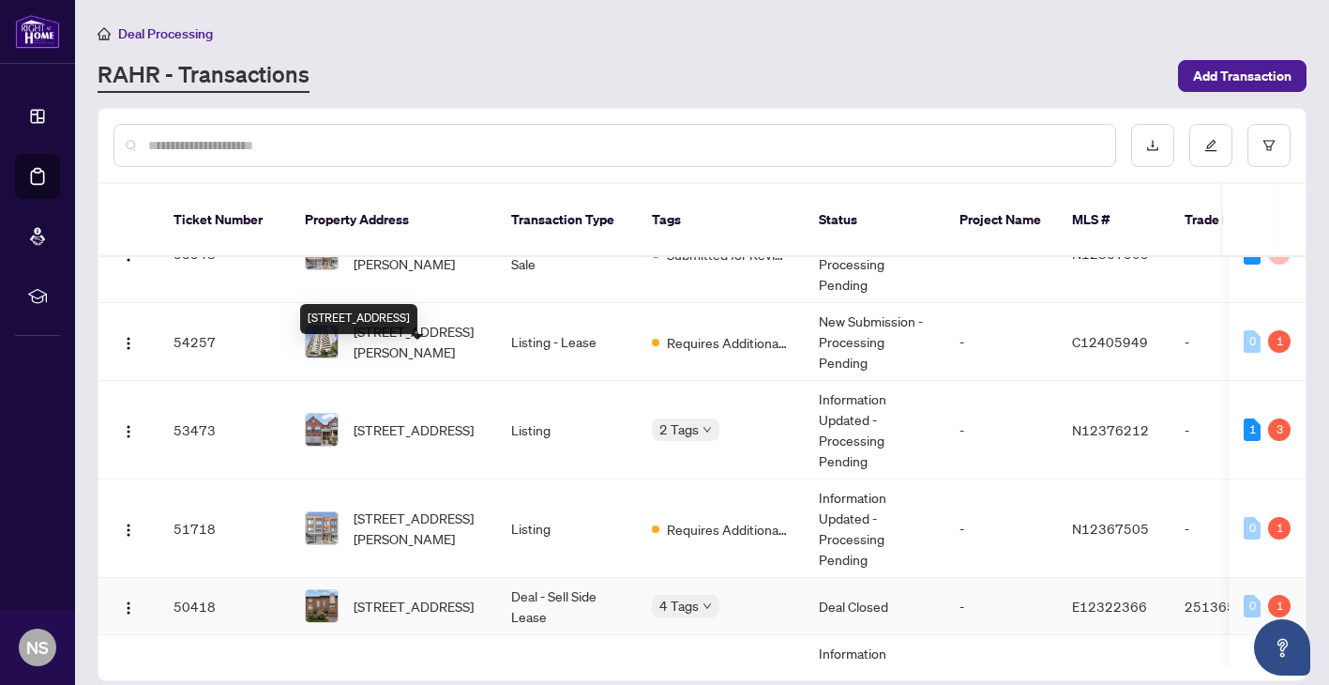
scroll to position [181, 0]
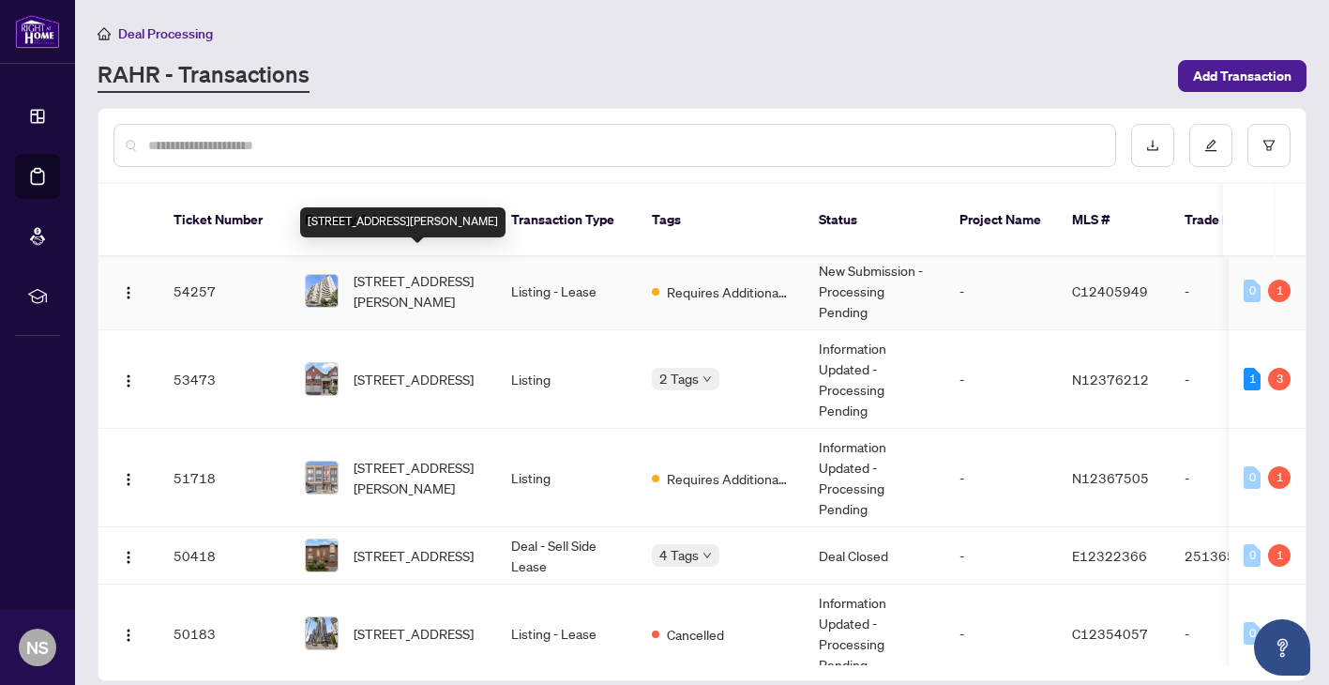
click at [424, 270] on span "[STREET_ADDRESS][PERSON_NAME]" at bounding box center [418, 290] width 128 height 41
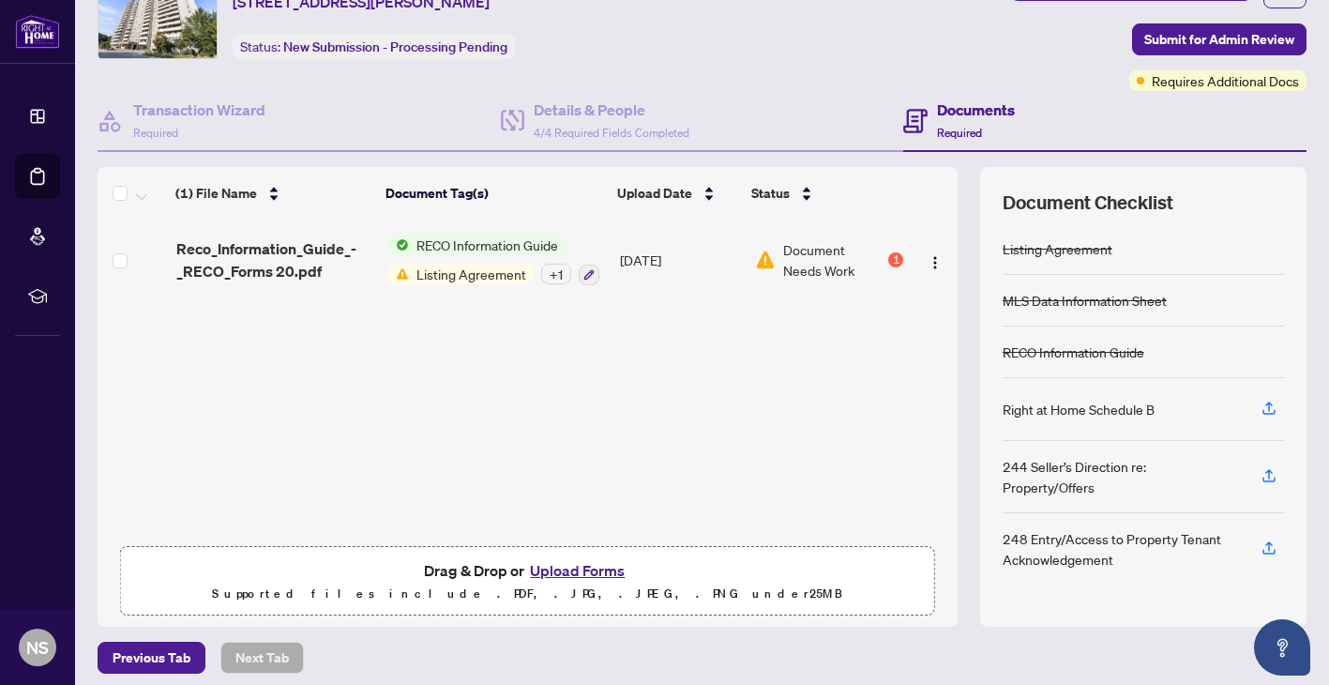
scroll to position [99, 0]
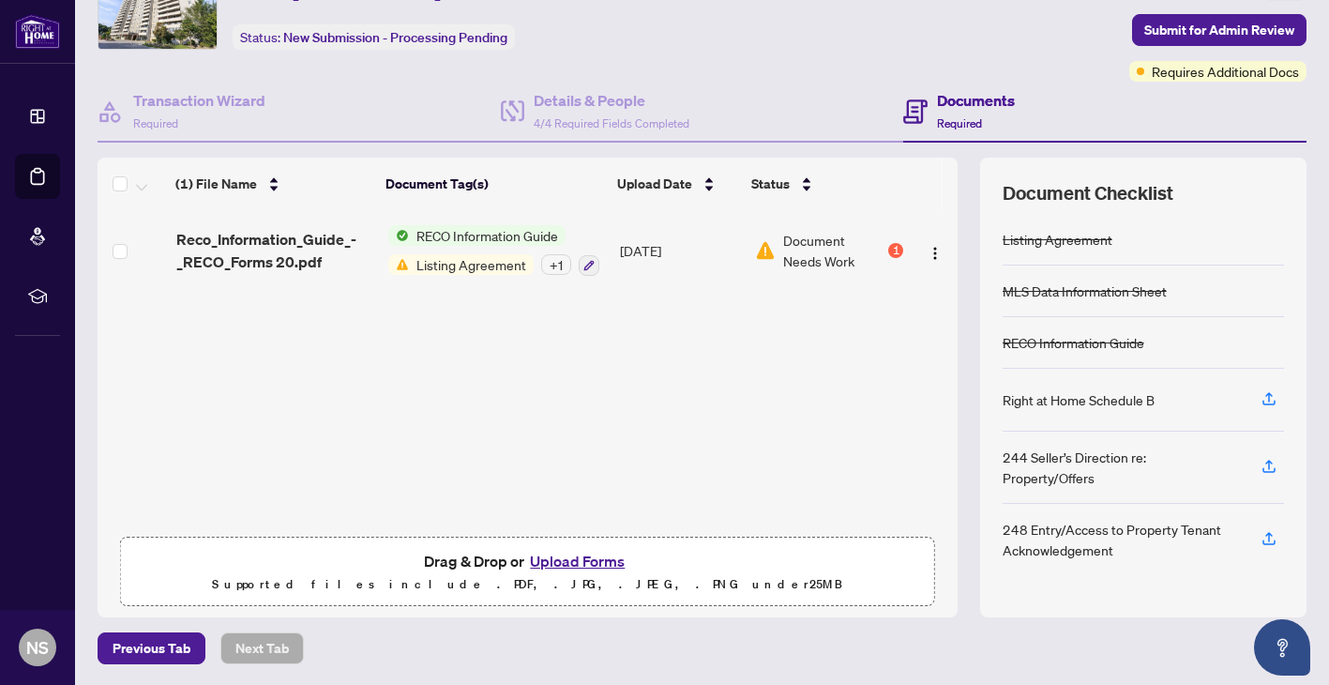
click at [617, 551] on button "Upload Forms" at bounding box center [577, 561] width 106 height 24
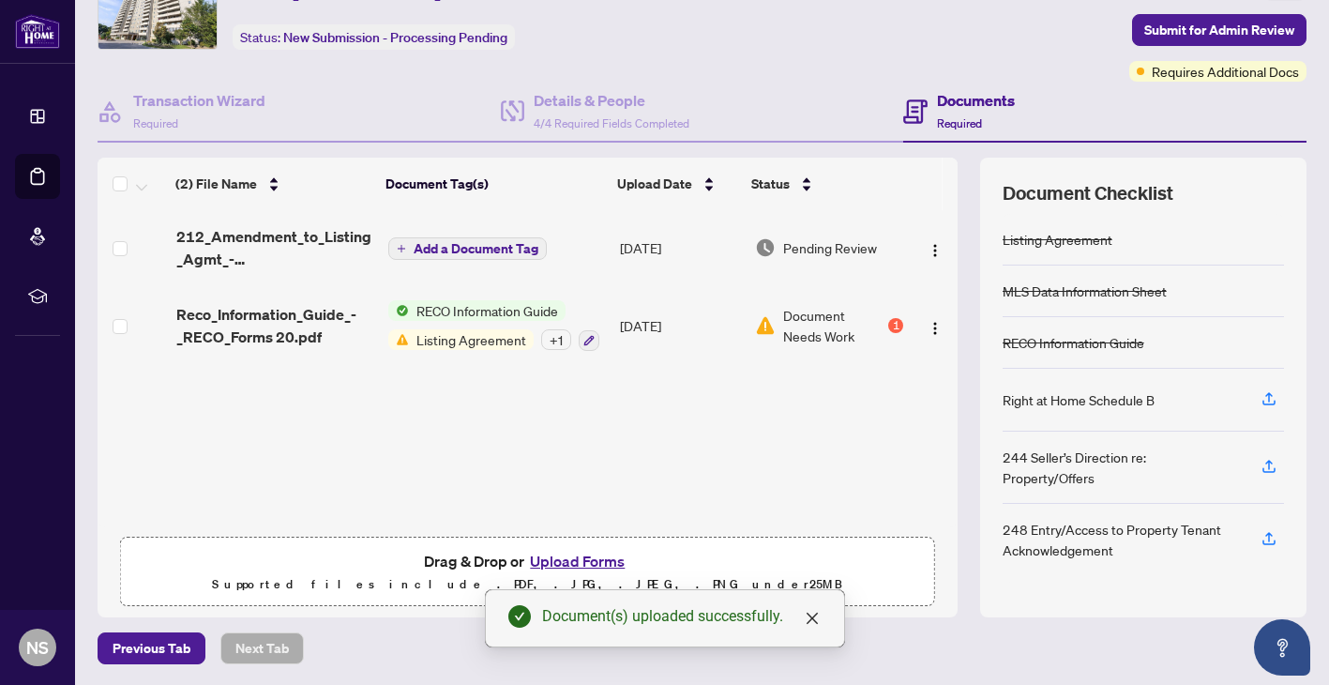
scroll to position [0, 0]
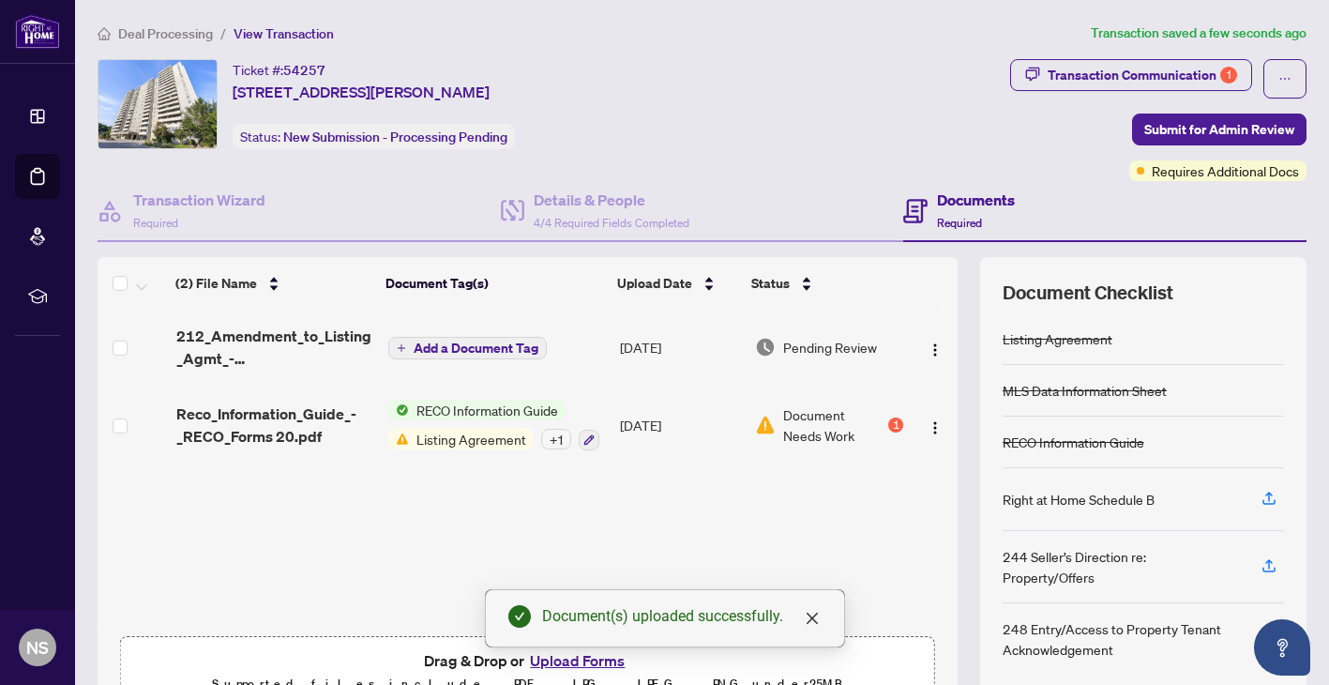
click at [721, 420] on td "[DATE]" at bounding box center [680, 425] width 135 height 81
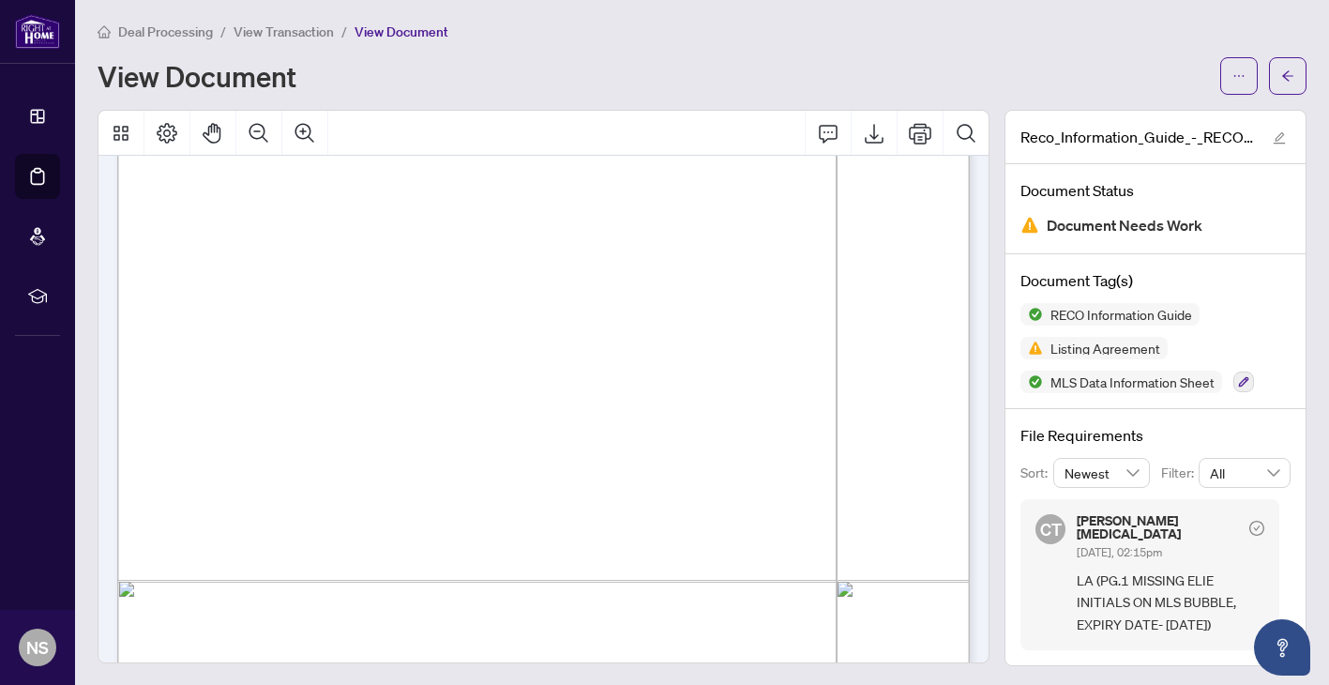
scroll to position [15020, 0]
click at [1278, 78] on button "button" at bounding box center [1288, 76] width 38 height 38
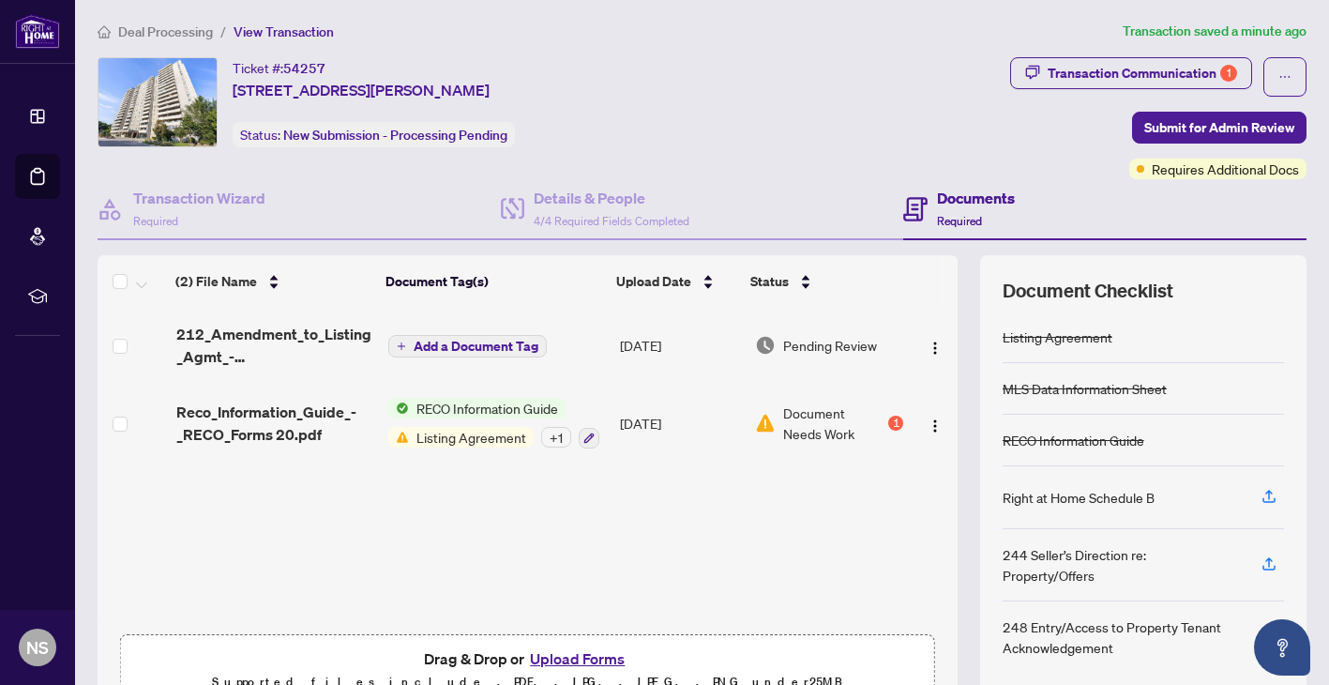
scroll to position [99, 0]
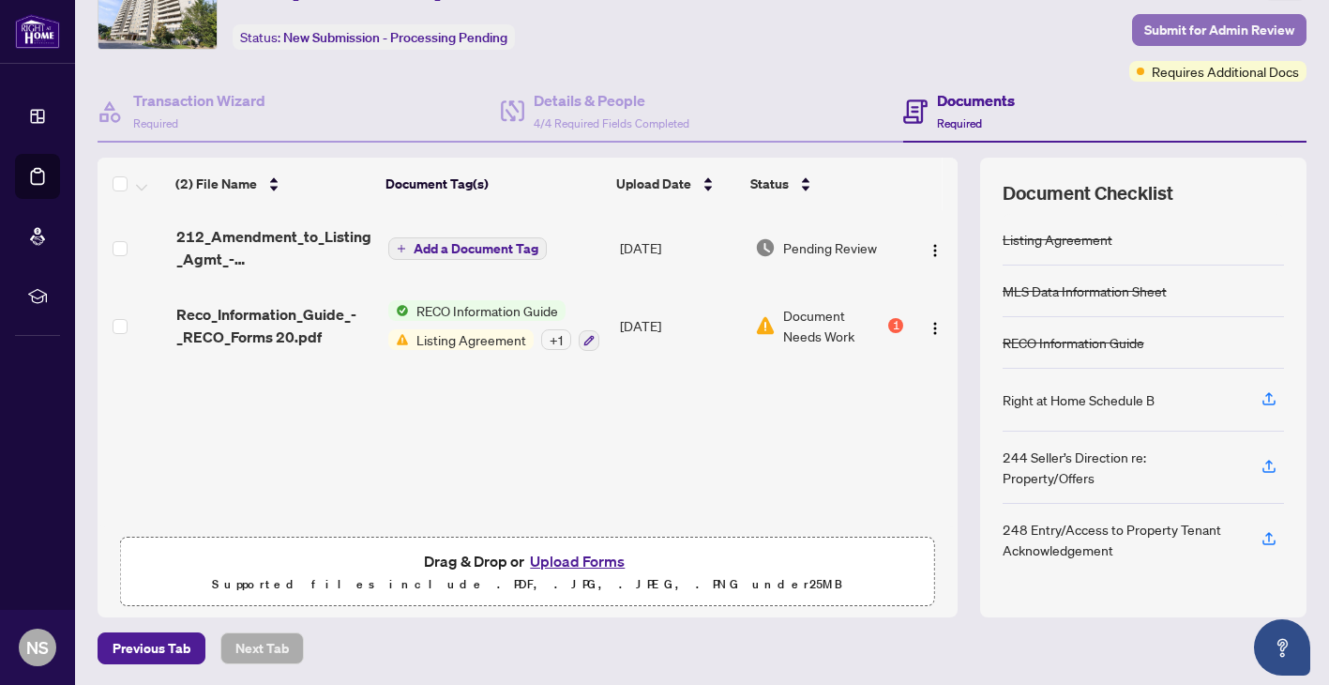
click at [1188, 23] on span "Submit for Admin Review" at bounding box center [1219, 30] width 150 height 30
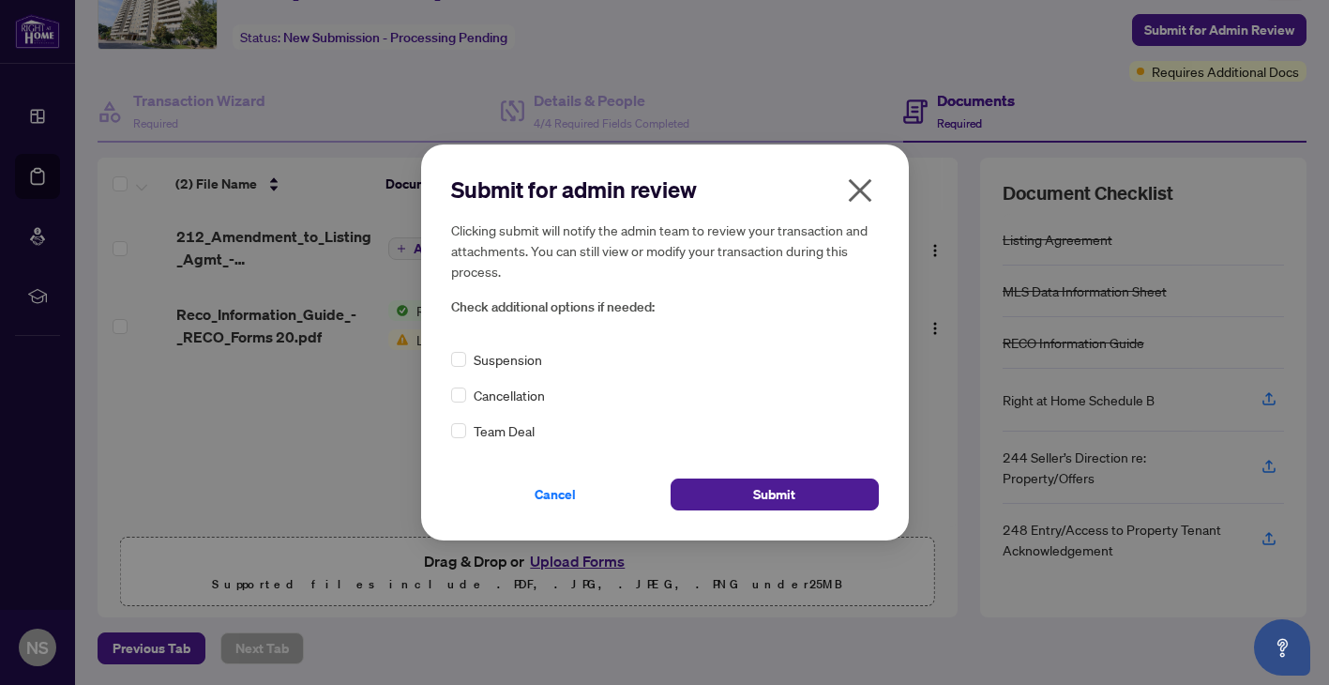
click at [710, 471] on div "Cancel Submit" at bounding box center [665, 483] width 428 height 54
click at [704, 491] on button "Submit" at bounding box center [775, 494] width 208 height 32
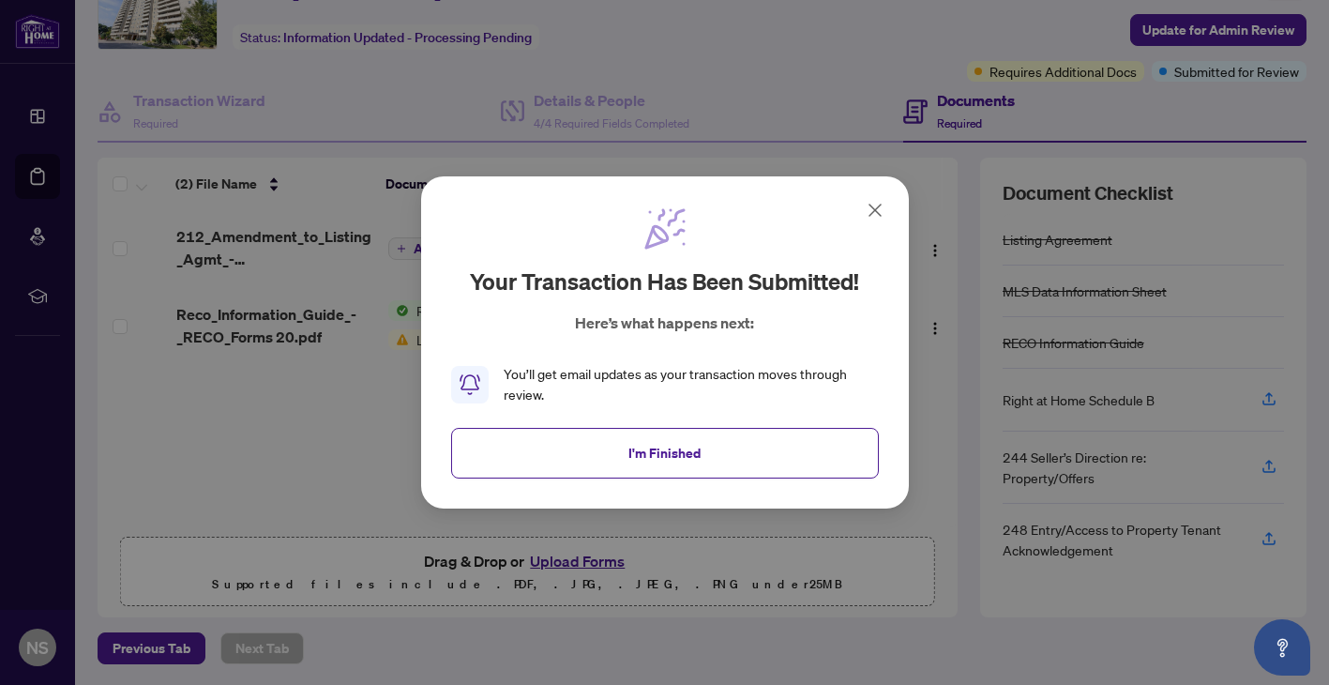
click at [866, 203] on icon at bounding box center [875, 210] width 23 height 23
